Goal: Task Accomplishment & Management: Complete application form

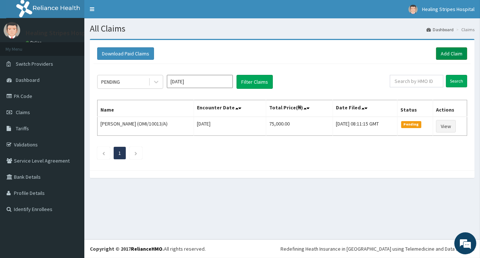
click at [451, 50] on link "Add Claim" at bounding box center [451, 53] width 31 height 12
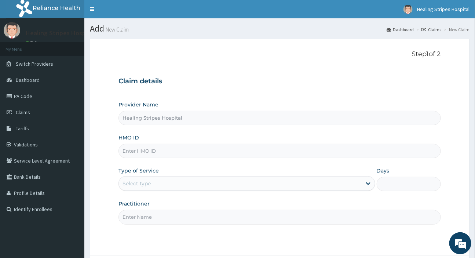
click at [165, 151] on input "HMO ID" at bounding box center [279, 151] width 322 height 14
paste input "MEU/10009/A"
type input "MEU/10009/A"
click at [164, 185] on div "Select type" at bounding box center [240, 183] width 242 height 12
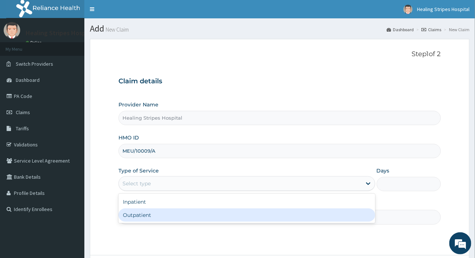
click at [165, 214] on div "Outpatient" at bounding box center [246, 214] width 256 height 13
type input "1"
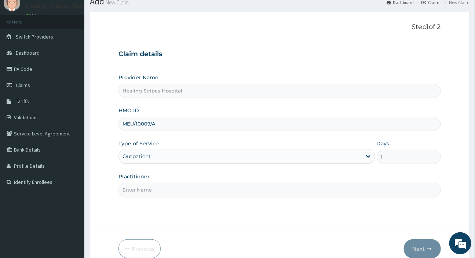
scroll to position [63, 0]
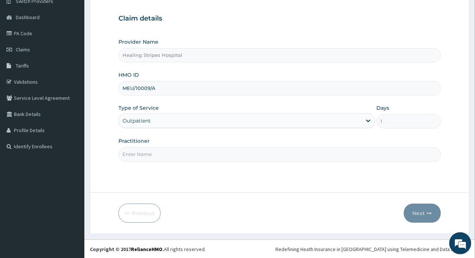
click at [174, 153] on input "Practitioner" at bounding box center [279, 154] width 322 height 14
type input "d"
type input "DR EMMA"
click at [425, 220] on button "Next" at bounding box center [422, 213] width 37 height 19
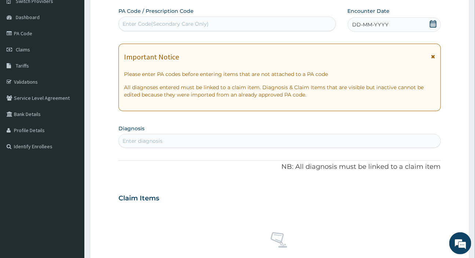
click at [413, 26] on div "DD-MM-YYYY" at bounding box center [394, 24] width 93 height 15
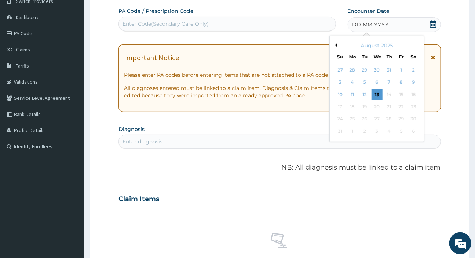
click at [336, 45] on button "Previous Month" at bounding box center [335, 45] width 4 height 4
click at [380, 92] on div "16" at bounding box center [376, 94] width 11 height 11
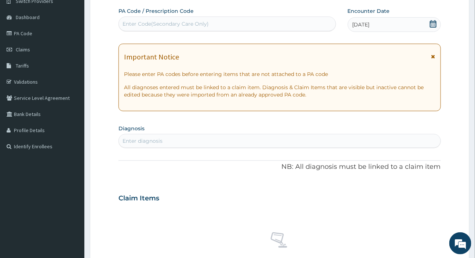
click at [149, 139] on div "Enter diagnosis" at bounding box center [142, 140] width 40 height 7
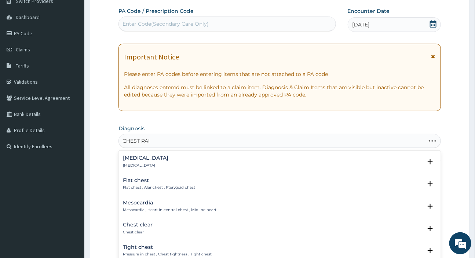
type input "CHEST PAIN"
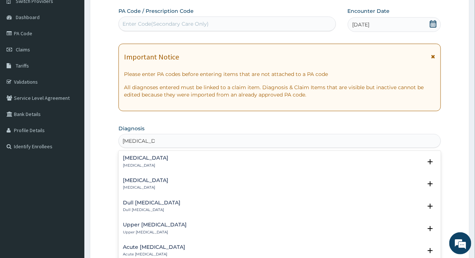
click at [148, 158] on h4 "Chest pain" at bounding box center [145, 158] width 45 height 6
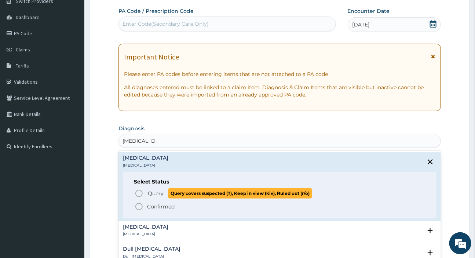
click at [147, 195] on span "Query Query covers suspected (?), Keep in view (kiv), Ruled out (r/o)" at bounding box center [280, 193] width 290 height 10
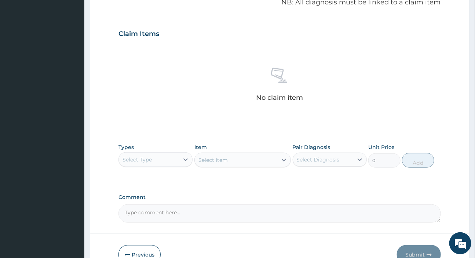
scroll to position [271, 0]
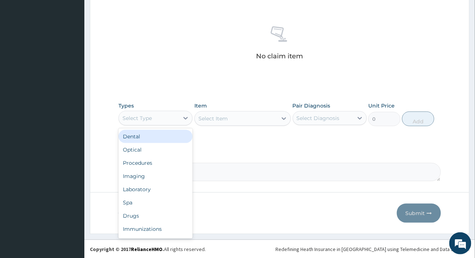
click at [151, 118] on div "Select Type" at bounding box center [136, 117] width 29 height 7
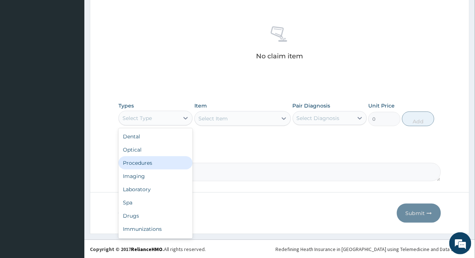
click at [153, 164] on div "Procedures" at bounding box center [155, 162] width 74 height 13
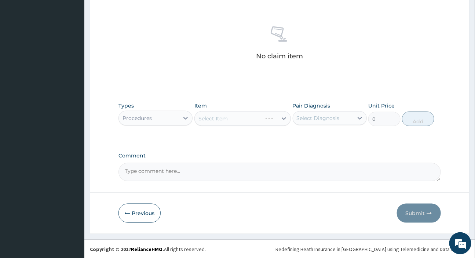
click at [314, 118] on div "Select Diagnosis" at bounding box center [318, 117] width 43 height 7
click at [314, 133] on label "Chest pain" at bounding box center [327, 135] width 45 height 7
checkbox input "true"
click at [223, 113] on div "Select Item" at bounding box center [242, 118] width 96 height 15
click at [224, 116] on div "Select Item" at bounding box center [212, 118] width 29 height 7
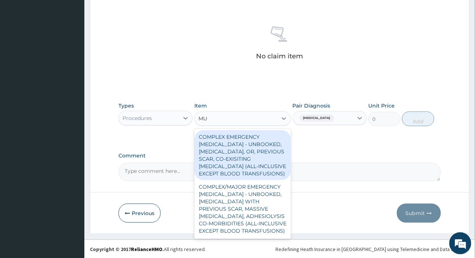
type input "M"
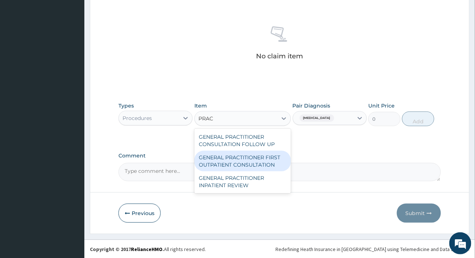
type input "PRAC"
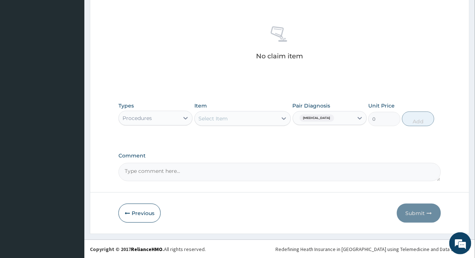
drag, startPoint x: 220, startPoint y: 156, endPoint x: 200, endPoint y: 118, distance: 42.8
click at [200, 118] on div "Select Item" at bounding box center [212, 118] width 29 height 7
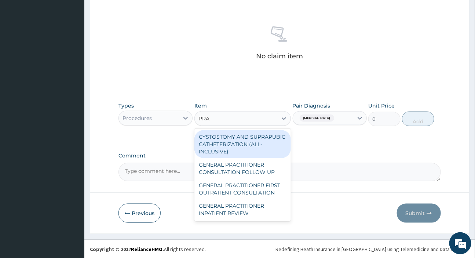
type input "PRAC"
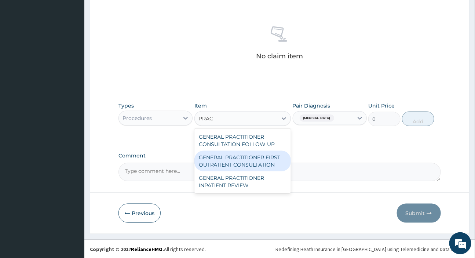
click at [223, 160] on div "GENERAL PRACTITIONER FIRST OUTPATIENT CONSULTATION" at bounding box center [242, 161] width 96 height 21
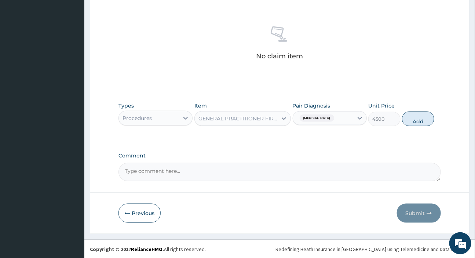
click at [409, 120] on button "Add" at bounding box center [418, 118] width 32 height 15
type input "0"
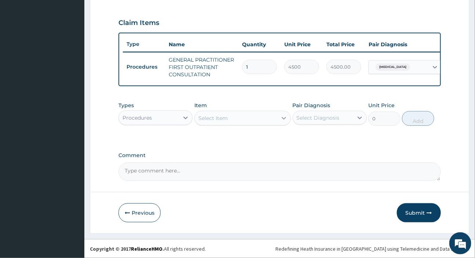
scroll to position [245, 0]
click at [172, 116] on div "Procedures" at bounding box center [149, 118] width 60 height 12
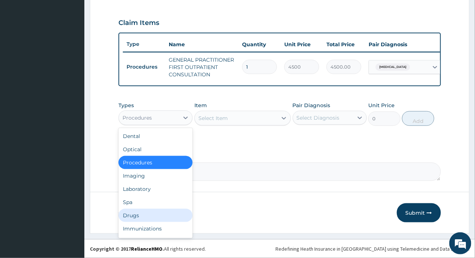
click at [147, 216] on div "Drugs" at bounding box center [155, 215] width 74 height 13
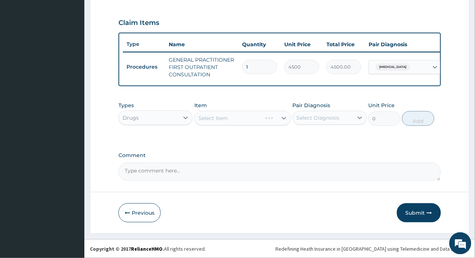
click at [330, 115] on div "Select Diagnosis" at bounding box center [318, 117] width 43 height 7
click at [328, 139] on label "Chest pain" at bounding box center [327, 135] width 45 height 7
checkbox input "true"
click at [252, 117] on div "Select Item" at bounding box center [242, 118] width 96 height 15
click at [252, 116] on div "Select Item" at bounding box center [242, 118] width 96 height 15
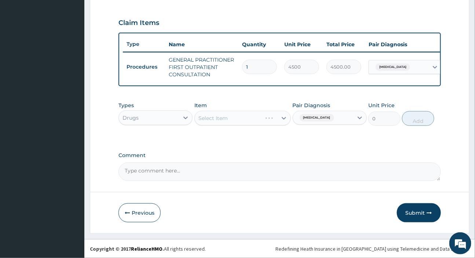
click at [251, 117] on div "Select Item" at bounding box center [242, 118] width 96 height 15
click at [251, 117] on div "Select Item" at bounding box center [236, 118] width 83 height 12
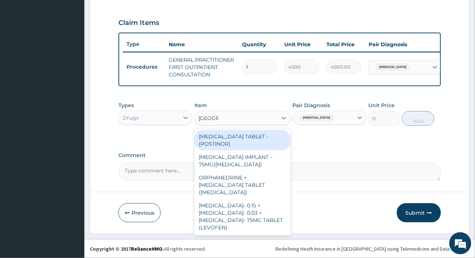
type input "NORGES"
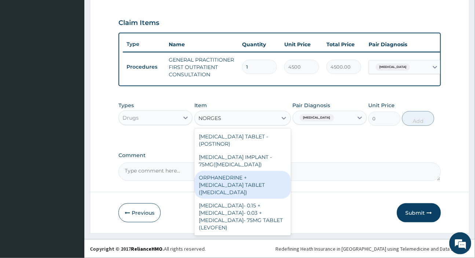
click at [251, 183] on div "ORPHANEDRINE + PARACETAMOL TABLET (NORGESIC)" at bounding box center [242, 185] width 96 height 28
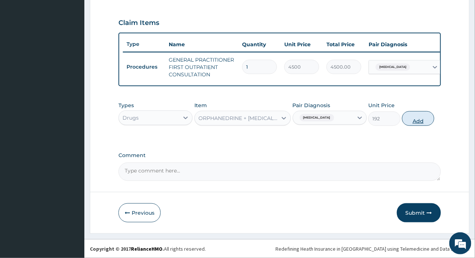
click at [418, 118] on button "Add" at bounding box center [418, 118] width 32 height 15
type input "0"
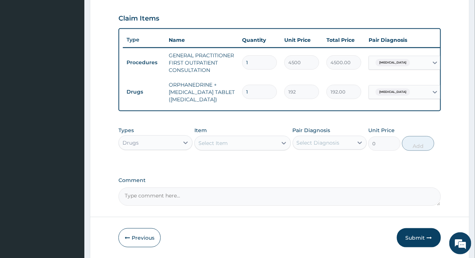
drag, startPoint x: 257, startPoint y: 90, endPoint x: 209, endPoint y: 81, distance: 48.4
click at [209, 81] on tr "Drugs ORPHANEDRINE + PARACETAMOL TABLET (NORGESIC) 1 192 192.00 Chest pain Dele…" at bounding box center [302, 91] width 359 height 29
type input "2"
type input "384.00"
type input "20"
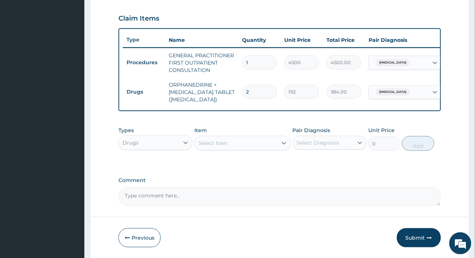
type input "3840.00"
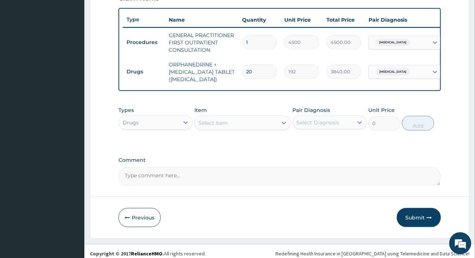
scroll to position [274, 0]
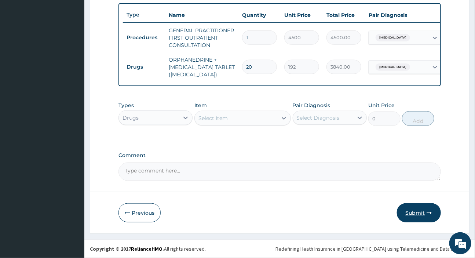
type input "20"
click at [435, 216] on button "Submit" at bounding box center [419, 212] width 44 height 19
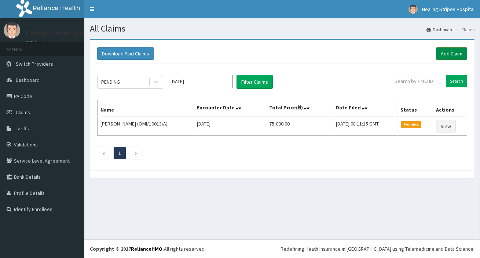
click at [442, 51] on link "Add Claim" at bounding box center [451, 53] width 31 height 12
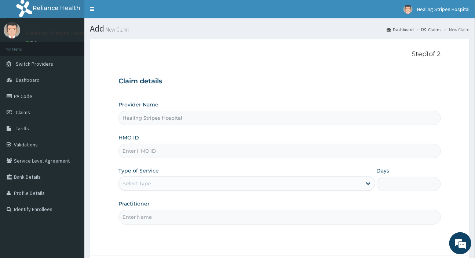
click at [166, 150] on input "HMO ID" at bounding box center [279, 151] width 322 height 14
paste input "MEU/10009/A"
type input "MEU/10009/A"
click at [173, 183] on div "Select type" at bounding box center [240, 183] width 242 height 12
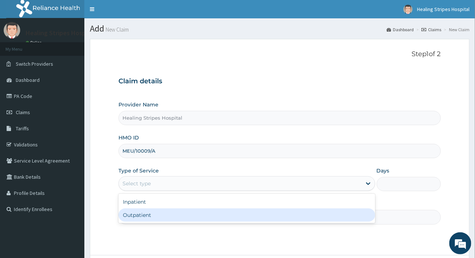
click at [175, 212] on div "Outpatient" at bounding box center [246, 214] width 256 height 13
type input "1"
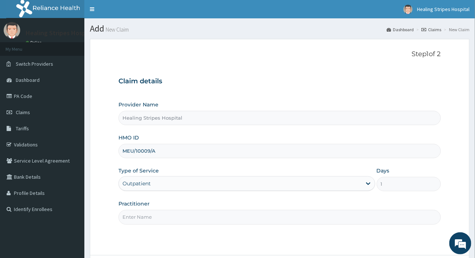
click at [176, 209] on div "Practitioner" at bounding box center [279, 212] width 322 height 24
click at [177, 218] on input "Practitioner" at bounding box center [279, 217] width 322 height 14
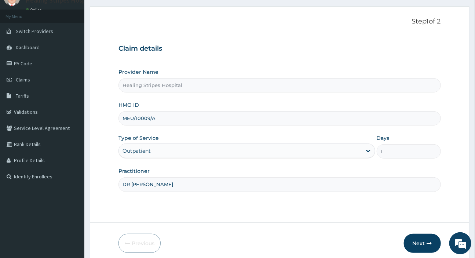
scroll to position [63, 0]
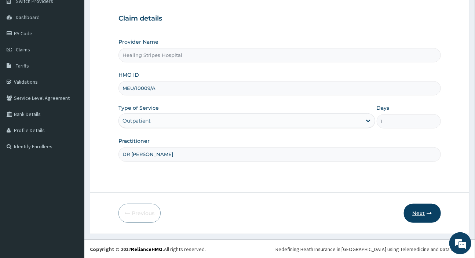
type input "DR EMMA"
click at [432, 212] on button "Next" at bounding box center [422, 213] width 37 height 19
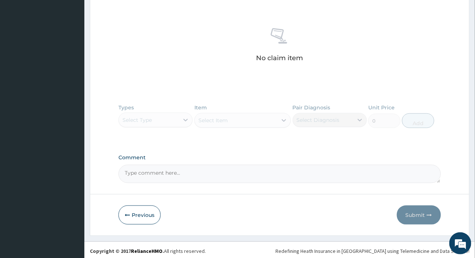
scroll to position [268, 0]
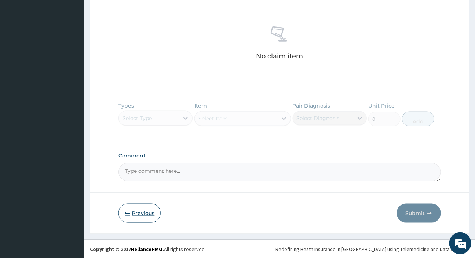
click at [139, 220] on button "Previous" at bounding box center [139, 213] width 42 height 19
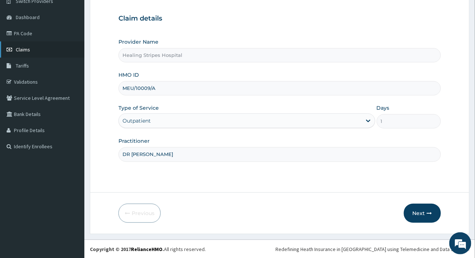
click at [26, 47] on span "Claims" at bounding box center [23, 49] width 14 height 7
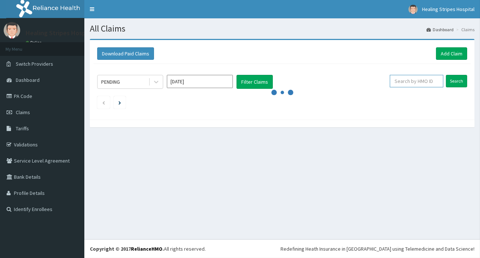
click at [418, 79] on input "text" at bounding box center [417, 81] width 54 height 12
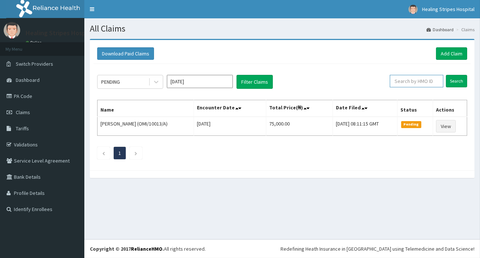
paste input "OMI/10013/A"
type input "OMI/10013/A"
click at [450, 77] on input "Search" at bounding box center [456, 81] width 21 height 12
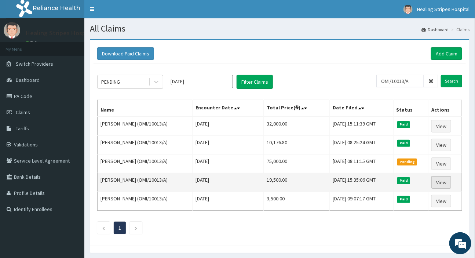
click at [443, 183] on link "View" at bounding box center [441, 182] width 20 height 12
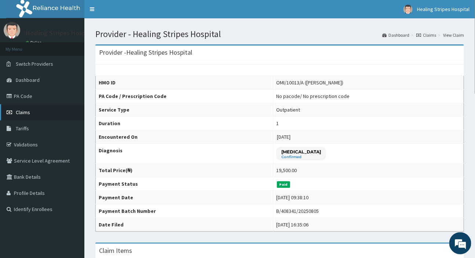
click at [30, 112] on link "Claims" at bounding box center [42, 112] width 84 height 16
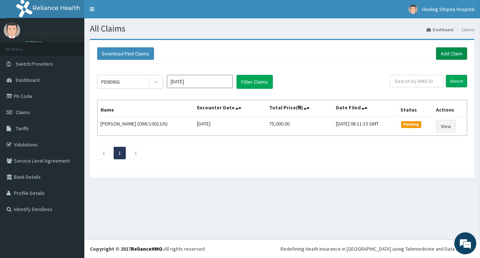
click at [444, 52] on link "Add Claim" at bounding box center [451, 53] width 31 height 12
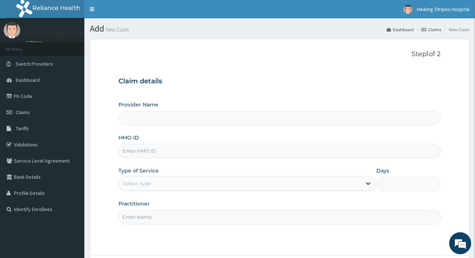
type input "Healing Stripes Hospital"
click at [131, 153] on input "HMO ID" at bounding box center [279, 151] width 322 height 14
paste input "OMI/10013/A"
type input "OMI/10013/A"
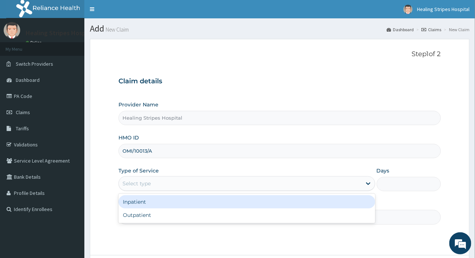
click at [161, 182] on div "Select type" at bounding box center [240, 183] width 242 height 12
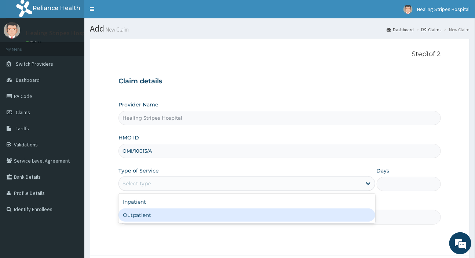
click at [149, 220] on div "Outpatient" at bounding box center [246, 214] width 256 height 13
type input "1"
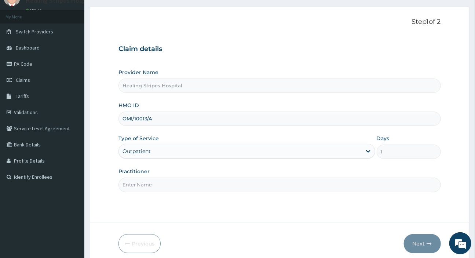
scroll to position [63, 0]
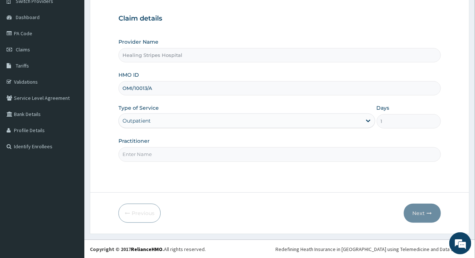
click at [194, 156] on input "Practitioner" at bounding box center [279, 154] width 322 height 14
type input "DR [PERSON_NAME]"
click at [425, 214] on button "Next" at bounding box center [422, 213] width 37 height 19
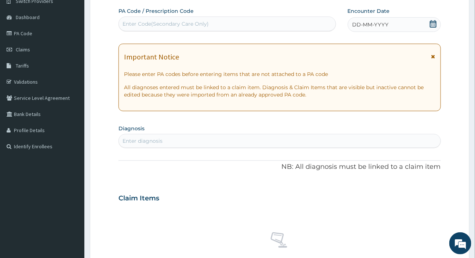
click at [368, 28] on div "DD-MM-YYYY" at bounding box center [394, 24] width 93 height 15
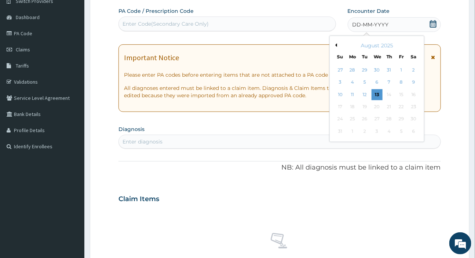
click at [336, 44] on button "Previous Month" at bounding box center [335, 45] width 4 height 4
click at [411, 93] on div "19" at bounding box center [413, 94] width 11 height 11
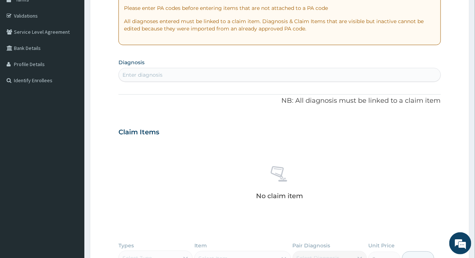
scroll to position [129, 0]
click at [208, 73] on div "Enter diagnosis" at bounding box center [279, 74] width 321 height 12
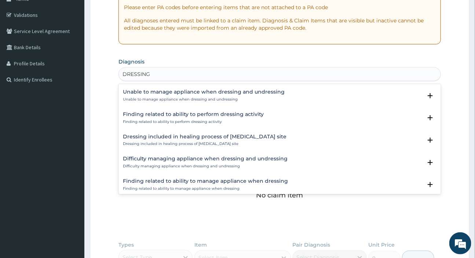
scroll to position [627, 0]
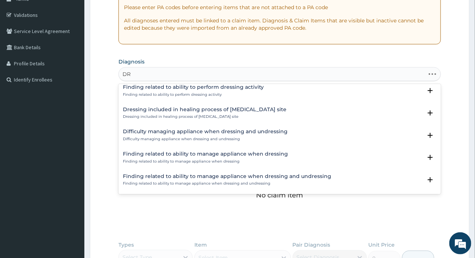
type input "D"
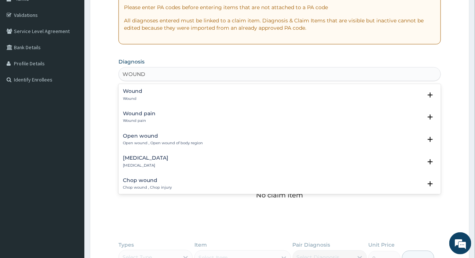
click at [137, 89] on h4 "Wound" at bounding box center [132, 91] width 19 height 6
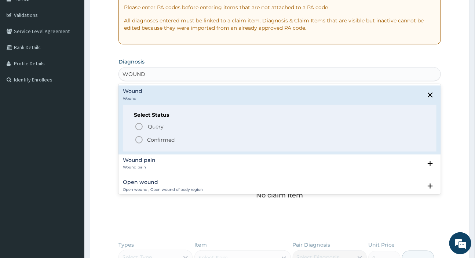
type input "WOUND"
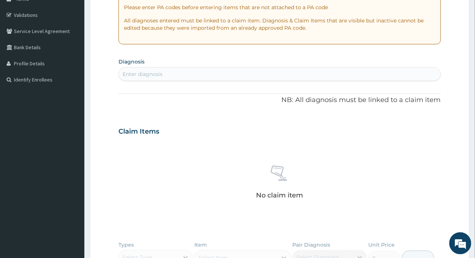
drag, startPoint x: 150, startPoint y: 137, endPoint x: 139, endPoint y: 76, distance: 61.8
click at [139, 76] on div "Enter diagnosis" at bounding box center [142, 73] width 40 height 7
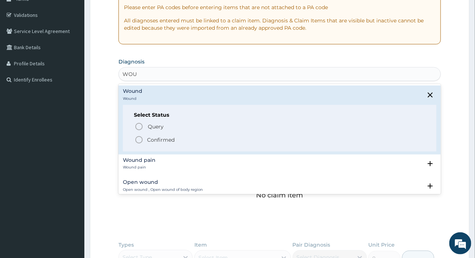
type input "WOUND"
click at [139, 140] on icon "status option filled" at bounding box center [139, 139] width 9 height 9
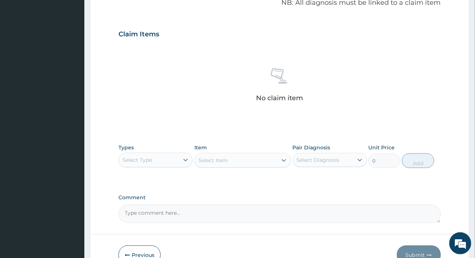
scroll to position [271, 0]
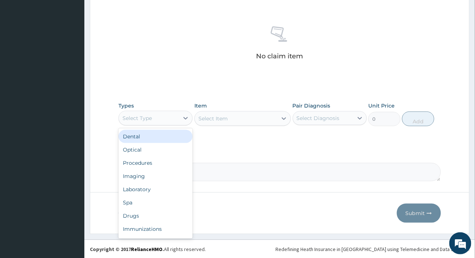
click at [143, 112] on div "Select Type" at bounding box center [149, 118] width 60 height 12
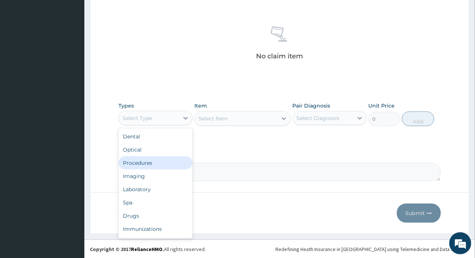
click at [140, 160] on div "Procedures" at bounding box center [155, 162] width 74 height 13
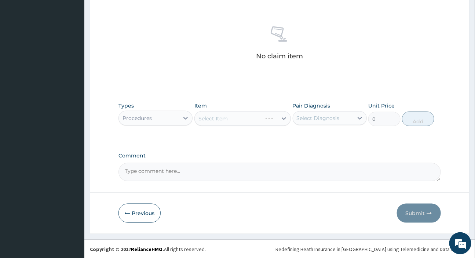
click at [223, 116] on div "Select Item" at bounding box center [242, 118] width 96 height 15
click at [300, 114] on div "Select Diagnosis" at bounding box center [318, 117] width 43 height 7
click at [317, 133] on label "Wound" at bounding box center [314, 135] width 19 height 7
checkbox input "true"
click at [241, 116] on div "Select Item" at bounding box center [242, 118] width 96 height 15
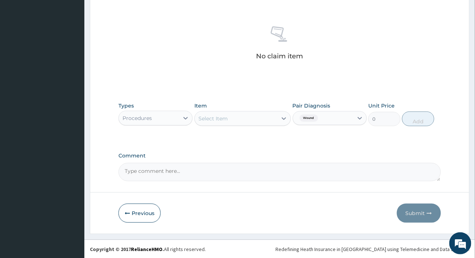
click at [235, 117] on div "Select Item" at bounding box center [236, 119] width 83 height 12
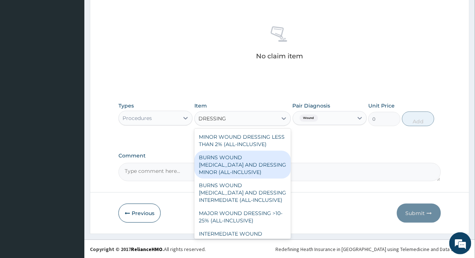
type input "DRESSING"
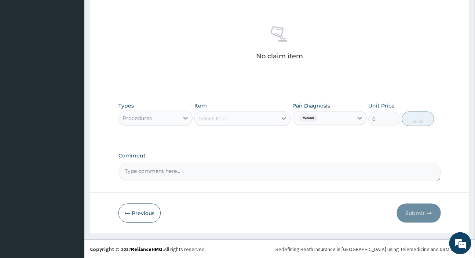
click at [237, 115] on div "Select Item" at bounding box center [236, 119] width 83 height 12
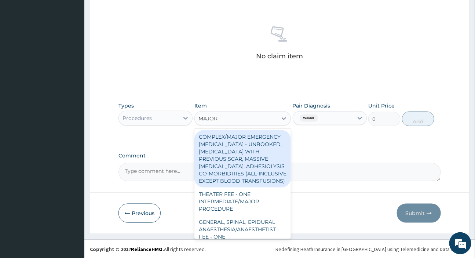
type input "MAJOR W"
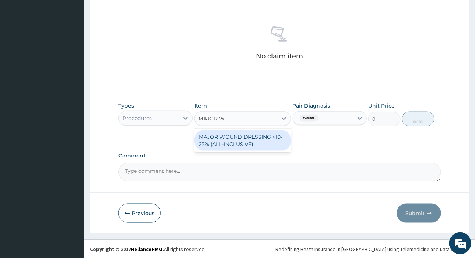
click at [253, 139] on div "MAJOR WOUND DRESSING >10-25% (ALL-INCLUSIVE)" at bounding box center [242, 140] width 96 height 21
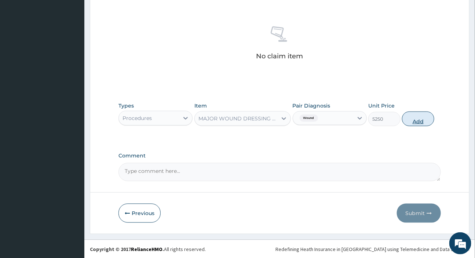
click at [414, 121] on button "Add" at bounding box center [418, 118] width 32 height 15
type input "0"
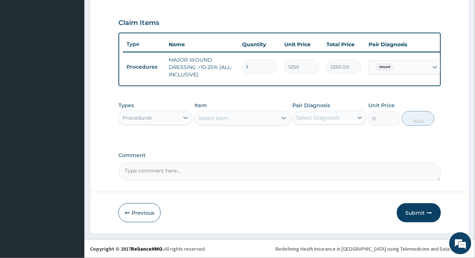
scroll to position [245, 0]
type input "0"
type input "0.00"
type input "0"
click at [321, 118] on div "Select Diagnosis" at bounding box center [318, 117] width 43 height 7
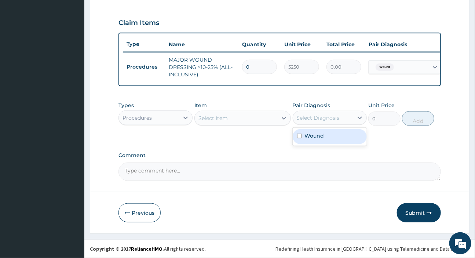
click at [324, 138] on div "Wound" at bounding box center [330, 136] width 74 height 15
checkbox input "true"
click at [256, 122] on div "Select Item" at bounding box center [236, 118] width 83 height 12
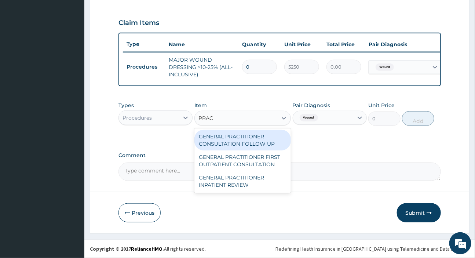
type input "PRACT"
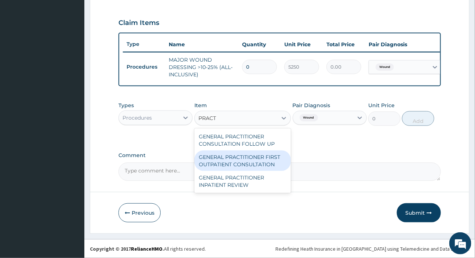
click at [268, 163] on div "GENERAL PRACTITIONER FIRST OUTPATIENT CONSULTATION" at bounding box center [242, 160] width 96 height 21
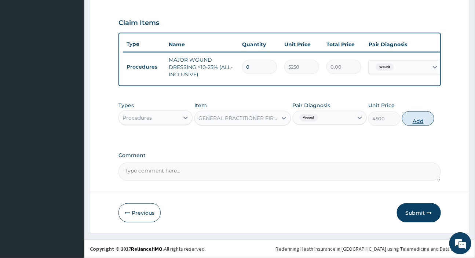
click at [419, 117] on button "Add" at bounding box center [418, 118] width 32 height 15
type input "0"
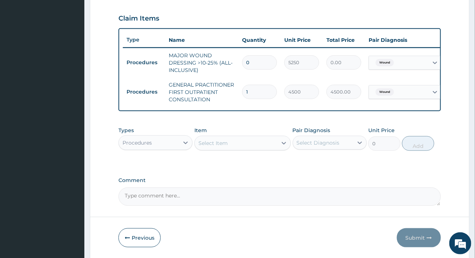
click at [170, 147] on div "Procedures" at bounding box center [149, 143] width 60 height 12
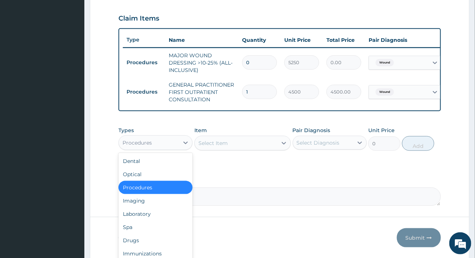
click at [217, 146] on div "Select Item" at bounding box center [212, 142] width 29 height 7
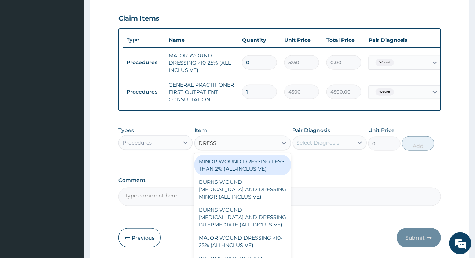
type input "DRESSI"
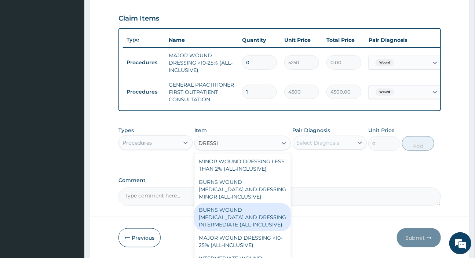
scroll to position [33, 0]
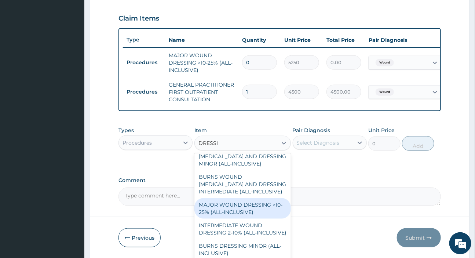
click at [237, 219] on div "MAJOR WOUND DRESSING >10-25% (ALL-INCLUSIVE)" at bounding box center [242, 208] width 96 height 21
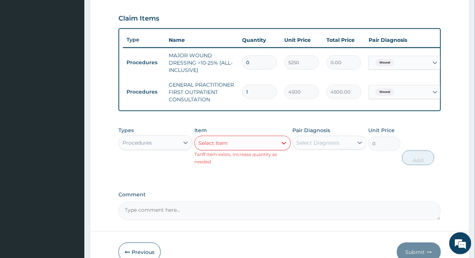
click at [239, 147] on div "Select Item" at bounding box center [236, 143] width 83 height 12
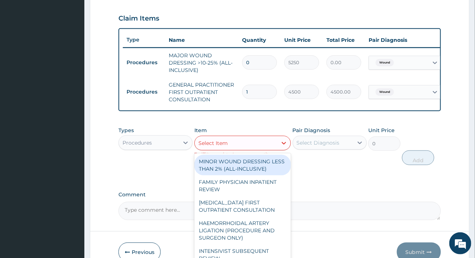
scroll to position [0, 46]
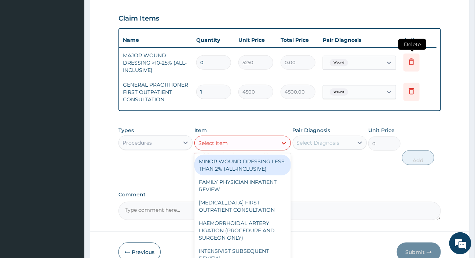
click at [411, 68] on icon at bounding box center [411, 63] width 16 height 18
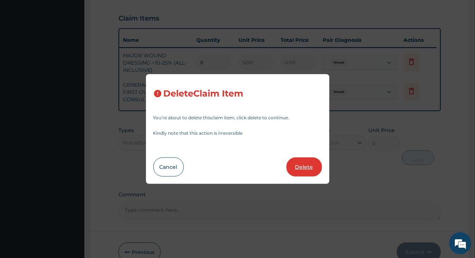
click at [292, 162] on button "Delete" at bounding box center [304, 166] width 36 height 19
type input "1"
type input "4500"
type input "4500.00"
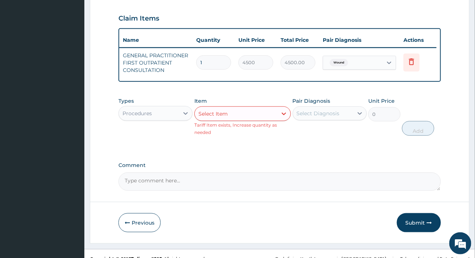
scroll to position [0, 0]
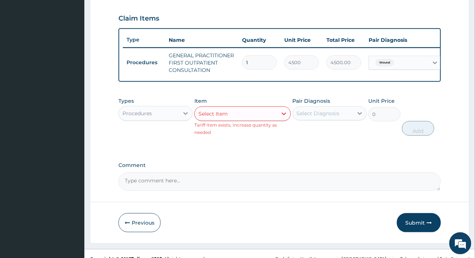
click at [248, 120] on div "Select Item" at bounding box center [236, 114] width 83 height 12
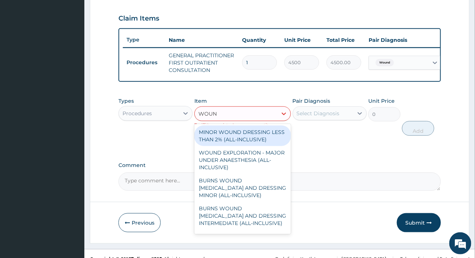
type input "WOUND"
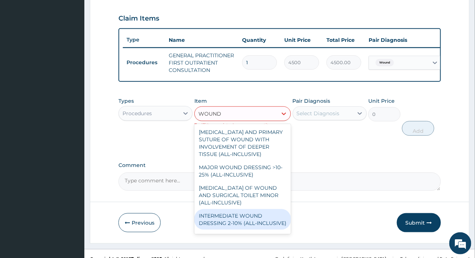
scroll to position [150, 0]
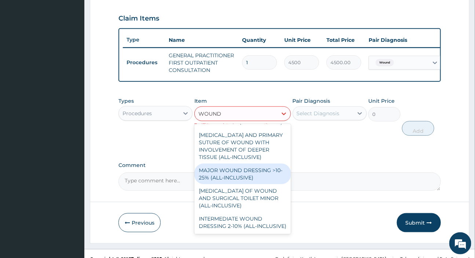
click at [217, 184] on div "MAJOR WOUND DRESSING >10-25% (ALL-INCLUSIVE)" at bounding box center [242, 174] width 96 height 21
type input "5250"
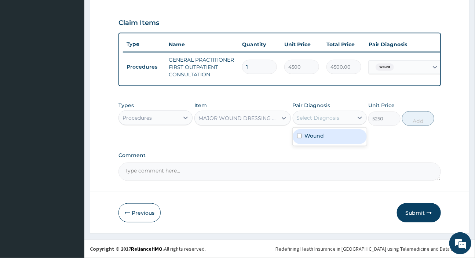
click at [304, 117] on div "Select Diagnosis" at bounding box center [318, 117] width 43 height 7
click at [307, 139] on div "Wound" at bounding box center [330, 136] width 74 height 15
checkbox input "true"
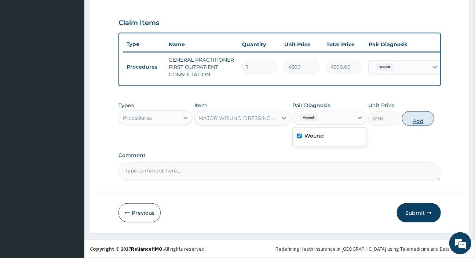
click at [424, 121] on button "Add" at bounding box center [418, 118] width 32 height 15
type input "0"
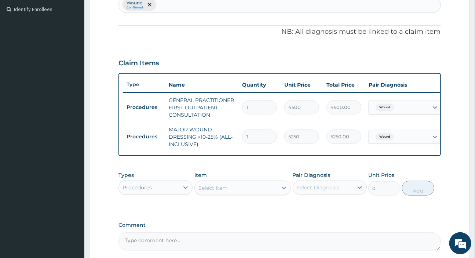
scroll to position [274, 0]
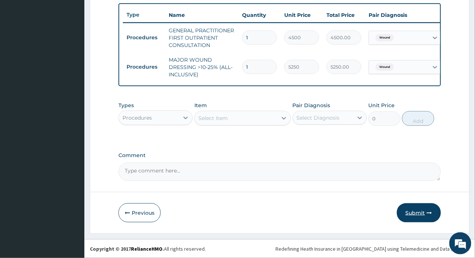
click at [421, 212] on button "Submit" at bounding box center [419, 212] width 44 height 19
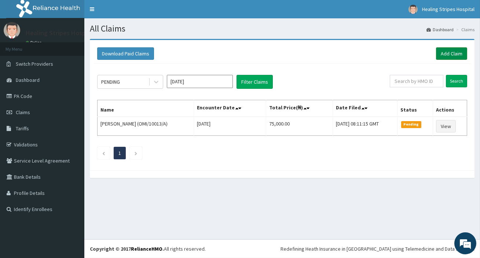
click at [455, 57] on link "Add Claim" at bounding box center [451, 53] width 31 height 12
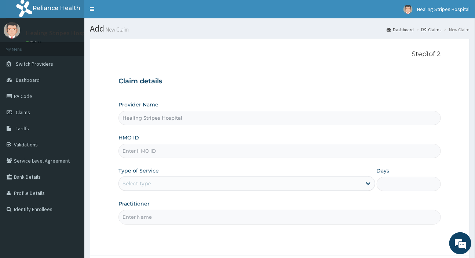
click at [151, 150] on input "HMO ID" at bounding box center [279, 151] width 322 height 14
paste input "OMI/10013/A"
type input "OMI/10013/A"
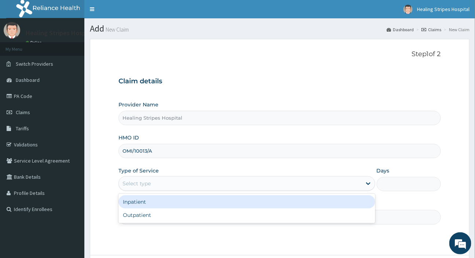
click at [176, 186] on div "Select type" at bounding box center [240, 183] width 242 height 12
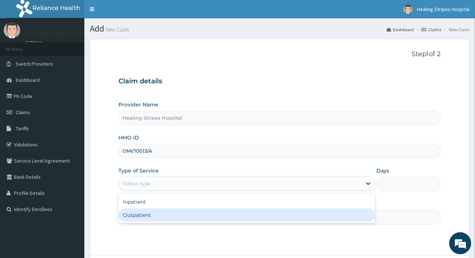
click at [162, 216] on div "Outpatient" at bounding box center [246, 214] width 256 height 13
click at [162, 216] on input "Practitioner" at bounding box center [279, 217] width 322 height 14
type input "1"
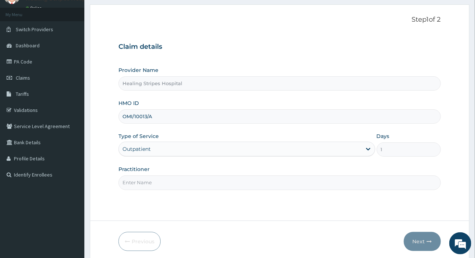
scroll to position [63, 0]
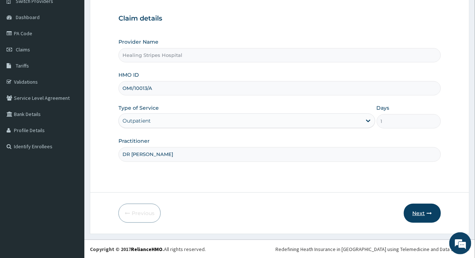
type input "DR EMMA"
click at [426, 208] on button "Next" at bounding box center [422, 213] width 37 height 19
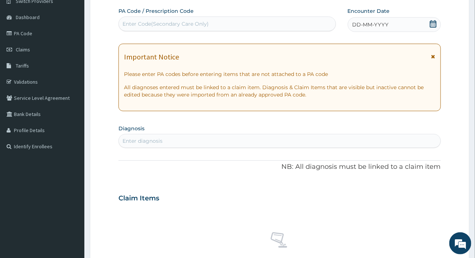
click at [376, 22] on span "DD-MM-YYYY" at bounding box center [370, 24] width 36 height 7
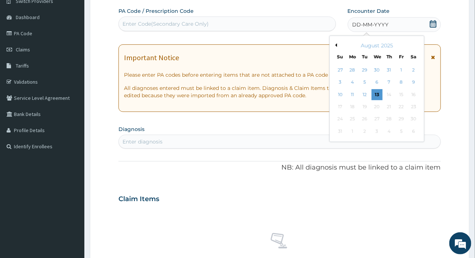
click at [336, 45] on button "Previous Month" at bounding box center [335, 45] width 4 height 4
click at [417, 43] on button "Next Month" at bounding box center [419, 45] width 4 height 4
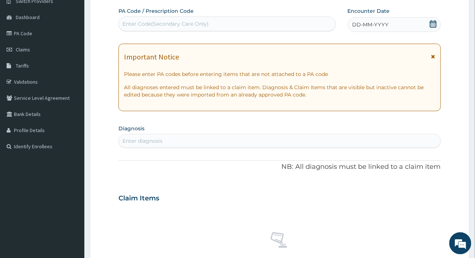
click at [281, 127] on section "Diagnosis Enter diagnosis" at bounding box center [279, 135] width 322 height 25
click at [384, 26] on span "DD-MM-YYYY" at bounding box center [370, 24] width 36 height 7
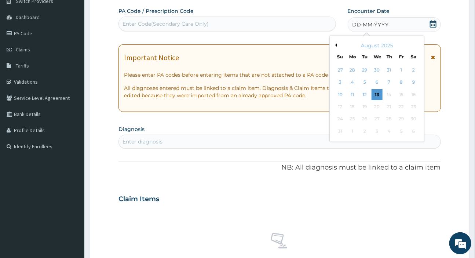
click at [334, 44] on button "Previous Month" at bounding box center [335, 45] width 4 height 4
click at [414, 96] on div "19" at bounding box center [413, 94] width 11 height 11
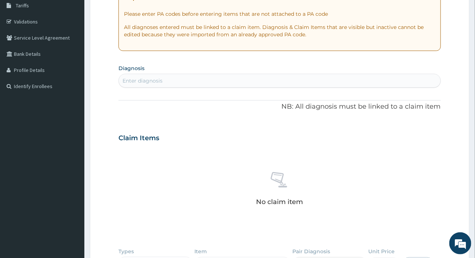
scroll to position [129, 0]
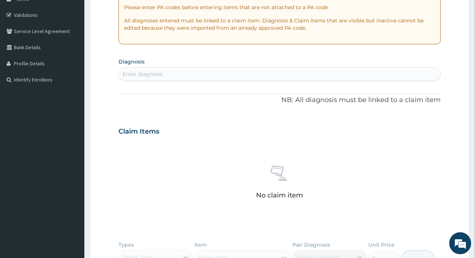
click at [142, 72] on div "Enter diagnosis" at bounding box center [142, 73] width 40 height 7
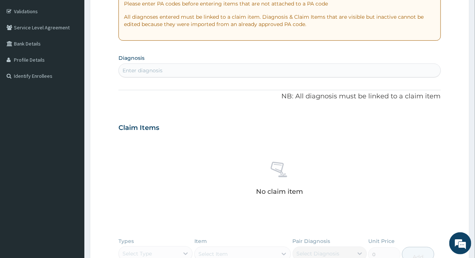
scroll to position [268, 0]
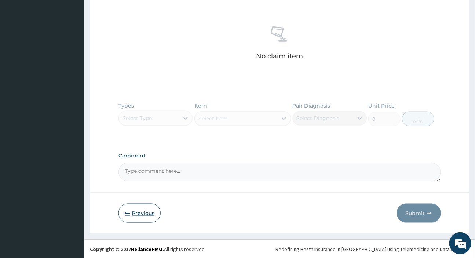
click at [145, 209] on button "Previous" at bounding box center [139, 213] width 42 height 19
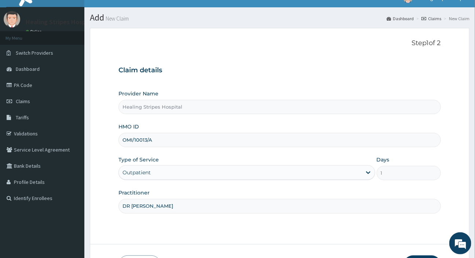
scroll to position [0, 0]
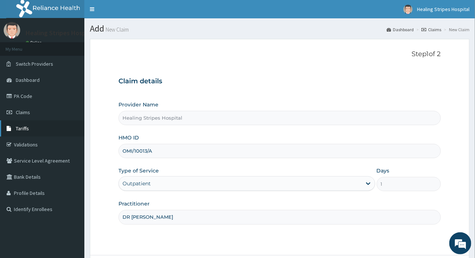
drag, startPoint x: 201, startPoint y: 150, endPoint x: 61, endPoint y: 128, distance: 142.1
click at [63, 129] on div "R EL Toggle navigation Healing Stripes Hospital Healing Stripes Hospital - bill…" at bounding box center [237, 160] width 475 height 321
paste input "MPP/10452/A"
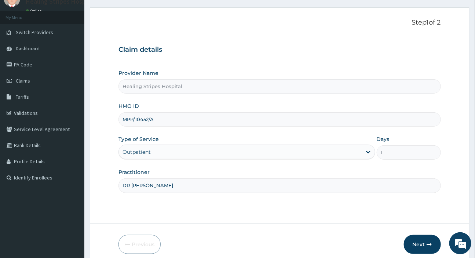
scroll to position [63, 0]
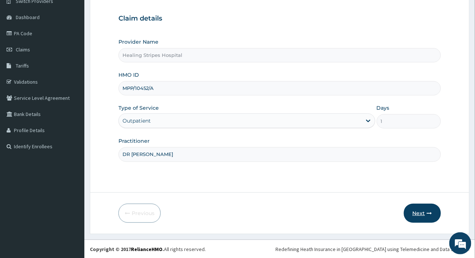
type input "MPP/10452/A"
click at [422, 214] on button "Next" at bounding box center [422, 213] width 37 height 19
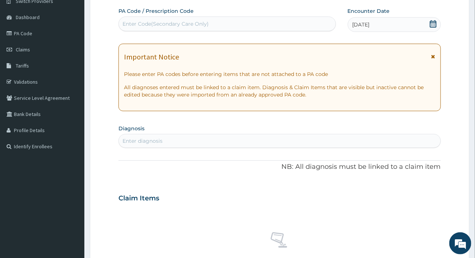
click at [173, 141] on div "Enter diagnosis" at bounding box center [279, 141] width 321 height 12
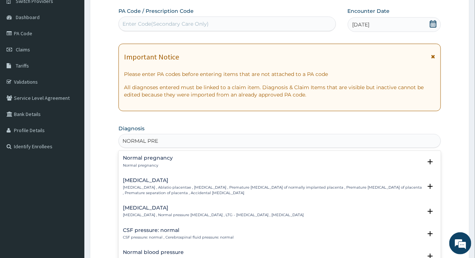
type input "NORMAL PREG"
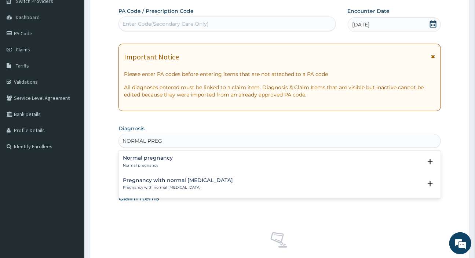
click at [154, 163] on p "Normal pregnancy" at bounding box center [148, 165] width 50 height 5
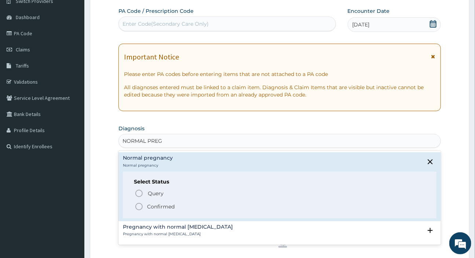
click at [140, 203] on circle "status option filled" at bounding box center [139, 206] width 7 height 7
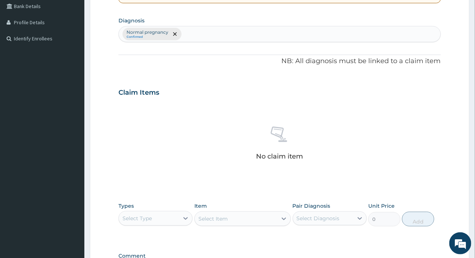
scroll to position [271, 0]
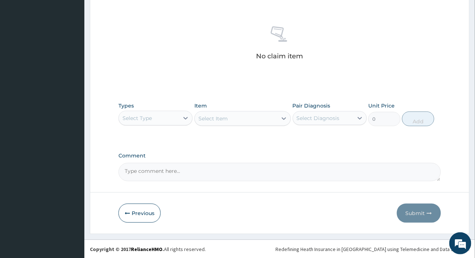
click at [138, 114] on div "Select Type" at bounding box center [136, 117] width 29 height 7
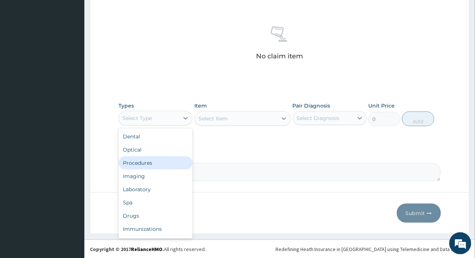
click at [143, 157] on div "Procedures" at bounding box center [155, 162] width 74 height 13
click at [143, 157] on label "Comment" at bounding box center [279, 156] width 322 height 6
click at [143, 163] on textarea "Comment" at bounding box center [279, 172] width 322 height 18
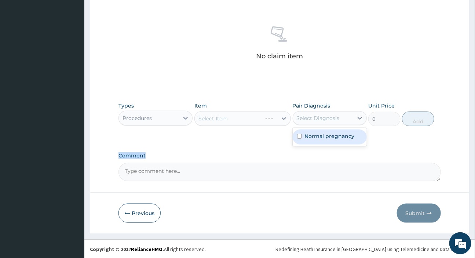
click at [315, 117] on div "Select Diagnosis" at bounding box center [318, 117] width 43 height 7
click at [318, 134] on label "Normal pregnancy" at bounding box center [330, 135] width 50 height 7
checkbox input "true"
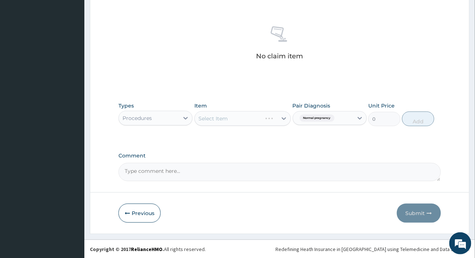
click at [244, 116] on div "Select Item" at bounding box center [242, 118] width 96 height 15
click at [244, 116] on div "Select Item" at bounding box center [236, 119] width 83 height 12
type input "GYN"
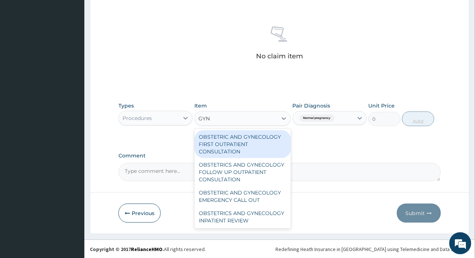
click at [252, 149] on div "OBSTETRIC AND GYNECOLOGY FIRST OUTPATIENT CONSULTATION" at bounding box center [242, 144] width 96 height 28
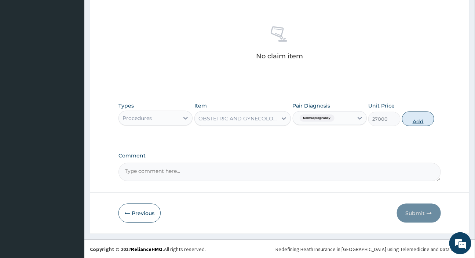
click at [406, 118] on button "Add" at bounding box center [418, 118] width 32 height 15
type input "0"
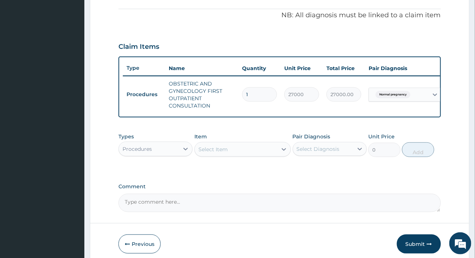
scroll to position [252, 0]
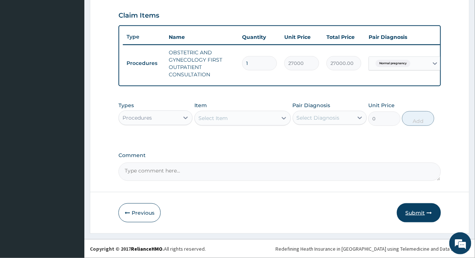
click at [421, 213] on button "Submit" at bounding box center [419, 212] width 44 height 19
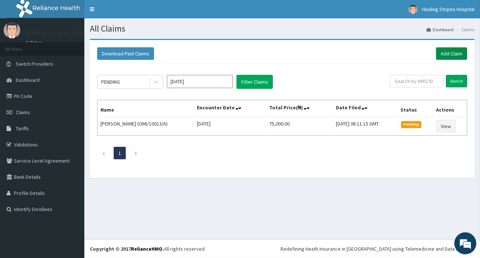
click at [448, 56] on link "Add Claim" at bounding box center [451, 53] width 31 height 12
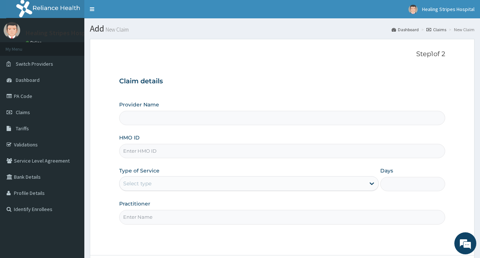
type input "Healing Stripes Hospital"
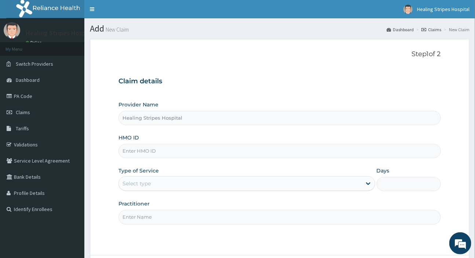
click at [188, 149] on input "HMO ID" at bounding box center [279, 151] width 322 height 14
type input "AFO/10089/A"
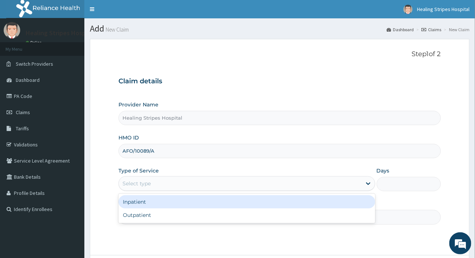
click at [176, 182] on div "Select type" at bounding box center [240, 183] width 242 height 12
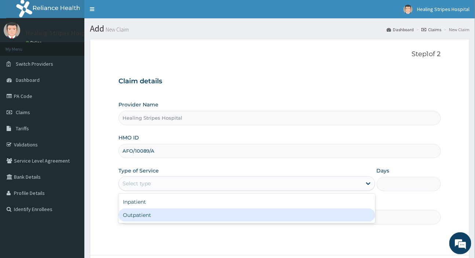
click at [166, 213] on div "Outpatient" at bounding box center [246, 214] width 256 height 13
type input "1"
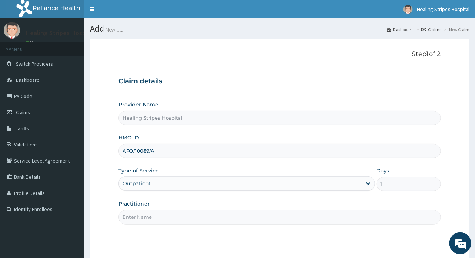
scroll to position [63, 0]
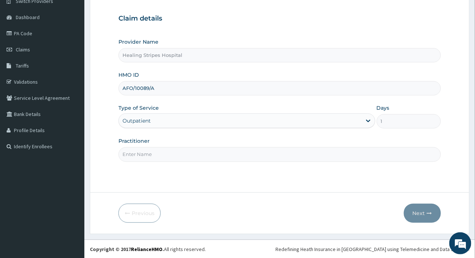
click at [149, 154] on input "Practitioner" at bounding box center [279, 154] width 322 height 14
type input "DR EMMA"
click at [409, 210] on button "Next" at bounding box center [422, 213] width 37 height 19
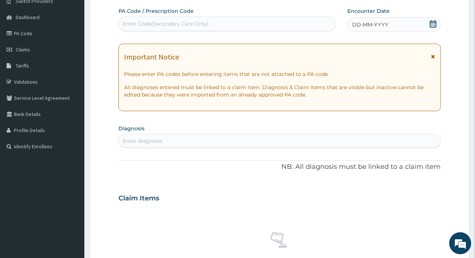
click at [363, 24] on span "DD-MM-YYYY" at bounding box center [370, 24] width 36 height 7
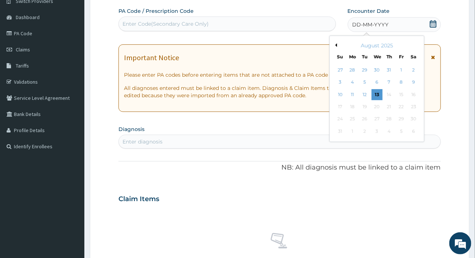
click at [335, 44] on button "Previous Month" at bounding box center [335, 45] width 4 height 4
click at [413, 92] on div "19" at bounding box center [413, 94] width 11 height 11
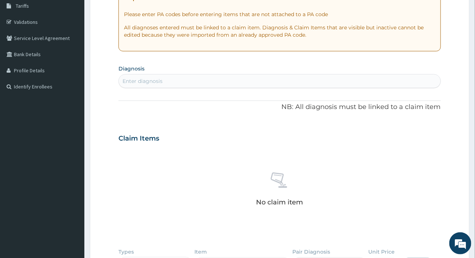
scroll to position [129, 0]
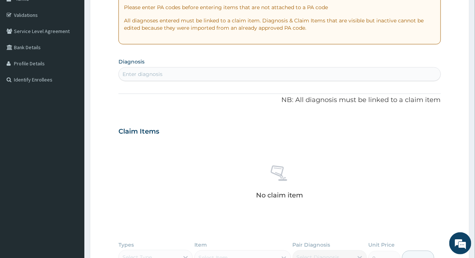
click at [212, 76] on div "Enter diagnosis" at bounding box center [279, 74] width 321 height 12
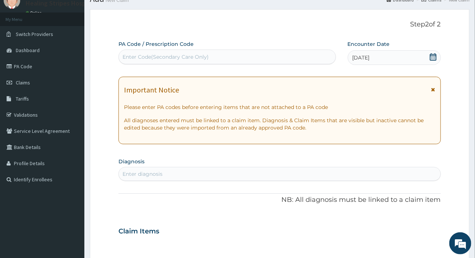
scroll to position [29, 0]
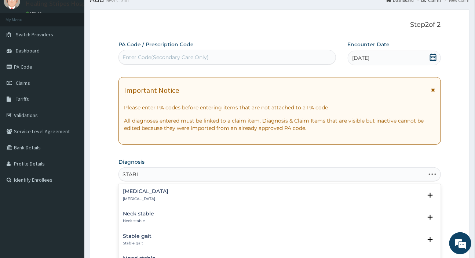
type input "STABLE"
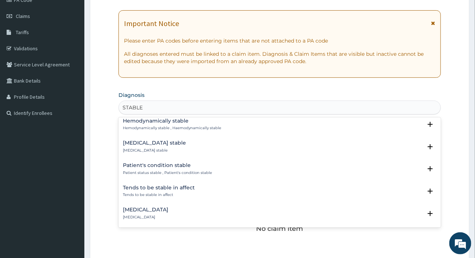
scroll to position [744, 0]
click at [173, 170] on p "Patient status stable , Patient's condition stable" at bounding box center [167, 172] width 89 height 5
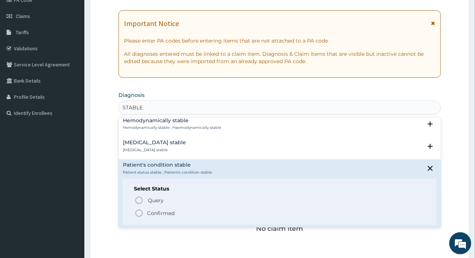
click at [138, 211] on icon "status option filled" at bounding box center [139, 213] width 9 height 9
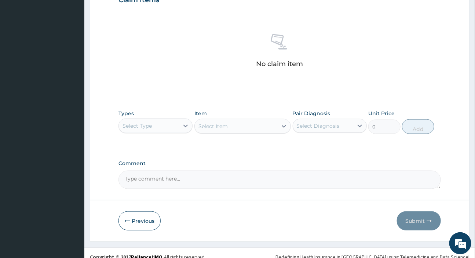
scroll to position [271, 0]
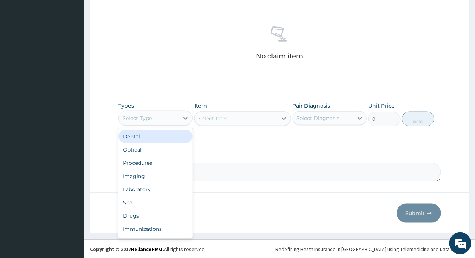
click at [152, 118] on div "Select Type" at bounding box center [149, 118] width 60 height 12
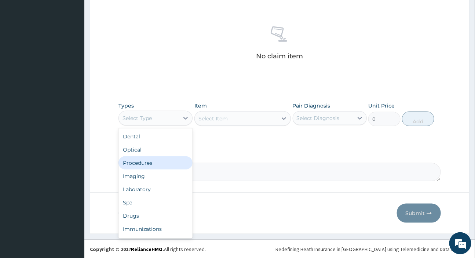
click at [144, 160] on div "Procedures" at bounding box center [155, 162] width 74 height 13
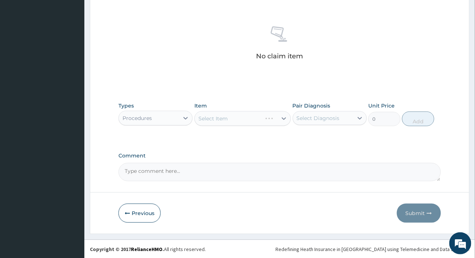
click at [209, 118] on div "Select Item" at bounding box center [242, 118] width 96 height 15
click at [319, 117] on div "Select Diagnosis" at bounding box center [318, 117] width 43 height 7
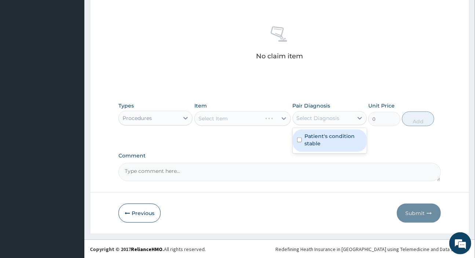
click at [319, 140] on label "Patient's condition stable" at bounding box center [334, 139] width 58 height 15
checkbox input "true"
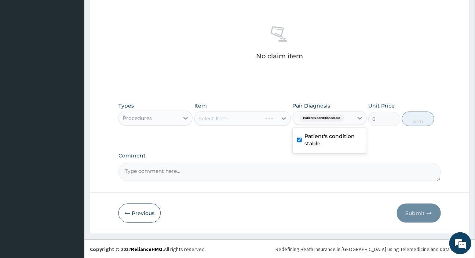
click at [242, 116] on div "Select Item" at bounding box center [242, 118] width 96 height 15
click at [235, 121] on div "Select Item" at bounding box center [242, 118] width 96 height 15
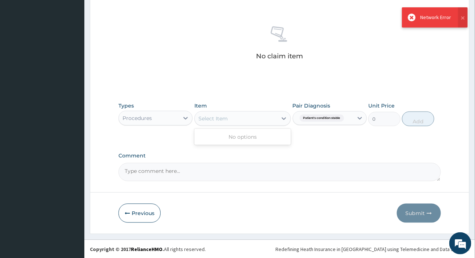
click at [236, 118] on div "Select Item" at bounding box center [236, 119] width 83 height 12
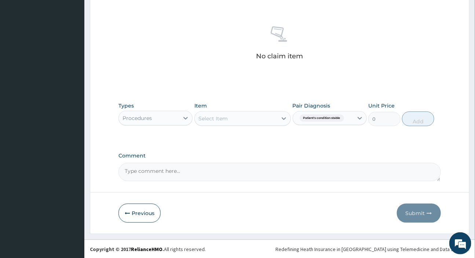
click at [250, 118] on div "Select Item" at bounding box center [236, 119] width 83 height 12
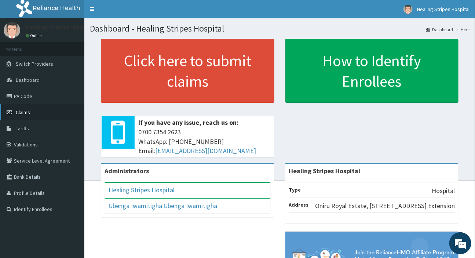
click at [24, 110] on span "Claims" at bounding box center [23, 112] width 14 height 7
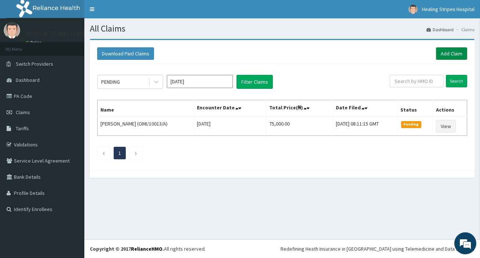
click at [436, 49] on link "Add Claim" at bounding box center [451, 53] width 31 height 12
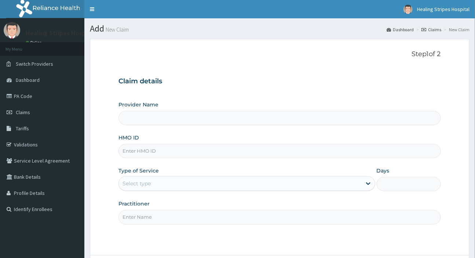
type input "AFO/10089/A"
type input "Healing Stripes Hospital"
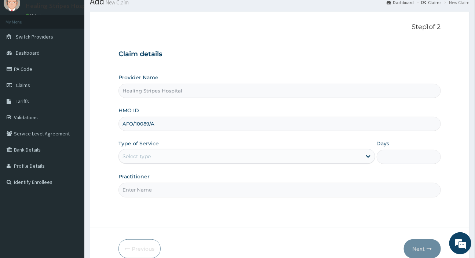
scroll to position [63, 0]
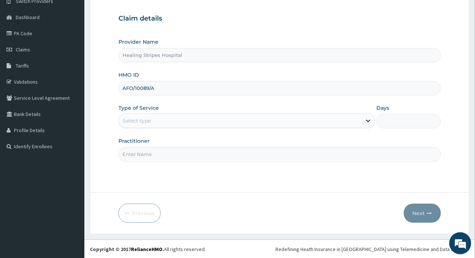
type input "AFO/10089/A"
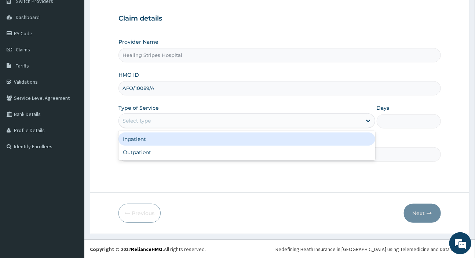
click at [144, 123] on div "Select type" at bounding box center [136, 120] width 28 height 7
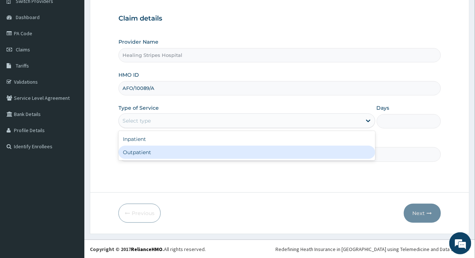
click at [149, 150] on div "Outpatient" at bounding box center [246, 152] width 256 height 13
type input "1"
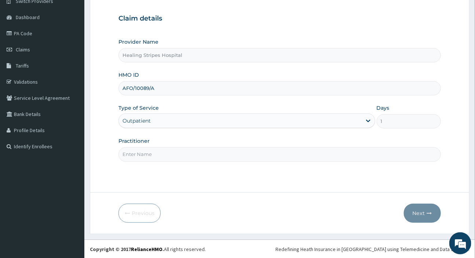
click at [149, 150] on input "Practitioner" at bounding box center [279, 154] width 322 height 14
type input "DR [PERSON_NAME]"
click at [424, 220] on button "Next" at bounding box center [422, 213] width 37 height 19
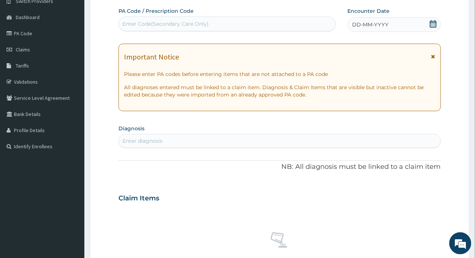
scroll to position [0, 0]
click at [271, 19] on div "Enter Code(Secondary Care Only)" at bounding box center [227, 24] width 216 height 12
paste input "PA/76BD23"
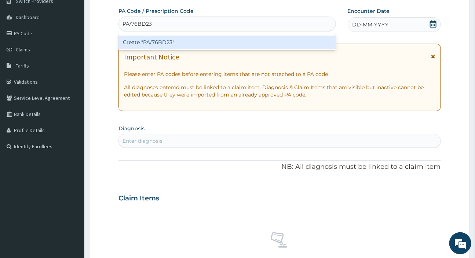
type input "PA/76BD23"
click at [261, 32] on div "PA Code / Prescription Code option Create "PA/76BD23" focused, 1 of 1. 1 result…" at bounding box center [279, 197] width 322 height 380
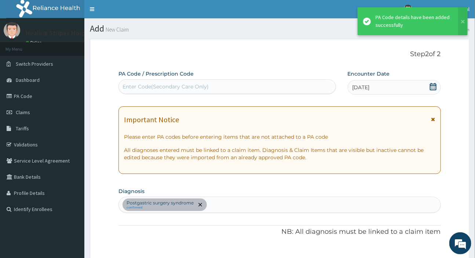
click at [155, 81] on div "Enter Code(Secondary Care Only)" at bounding box center [227, 87] width 216 height 12
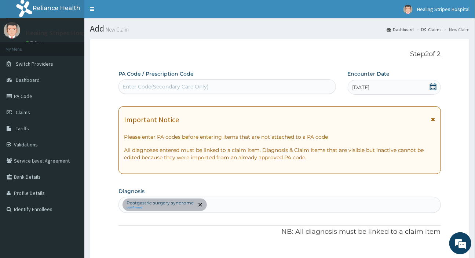
click at [179, 87] on div "Enter Code(Secondary Care Only)" at bounding box center [165, 86] width 86 height 7
paste input "PA/76BD23"
type input "PA/76BD23"
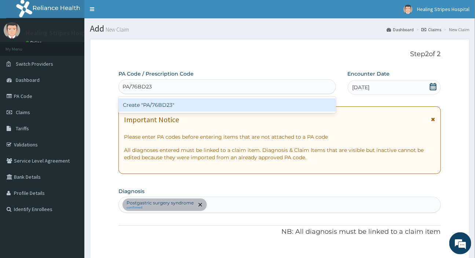
click at [180, 100] on div "Create "PA/76BD23"" at bounding box center [226, 104] width 217 height 13
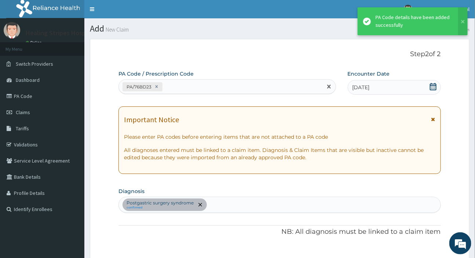
click at [183, 87] on div "PA/76BD23" at bounding box center [220, 87] width 203 height 12
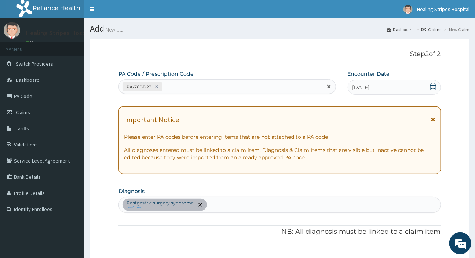
paste input "PA/3056AB"
type input "PA/3056AB"
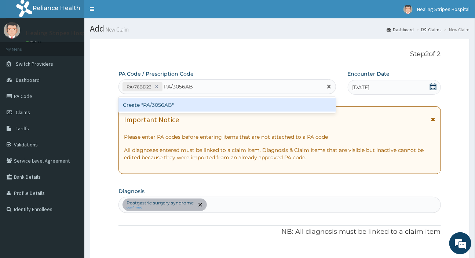
click at [139, 103] on div "Create "PA/3056AB"" at bounding box center [226, 104] width 217 height 13
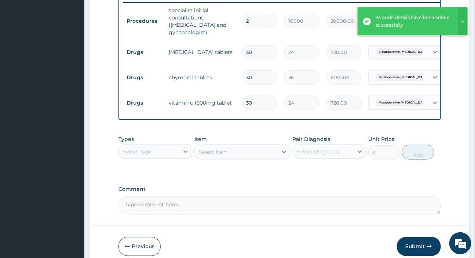
scroll to position [228, 0]
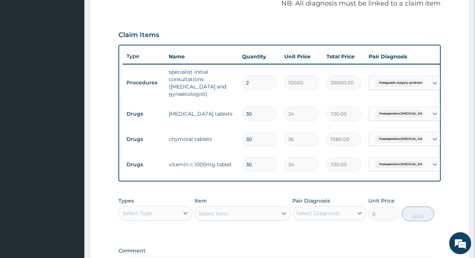
drag, startPoint x: 263, startPoint y: 80, endPoint x: 240, endPoint y: 80, distance: 23.1
click at [240, 80] on td "2" at bounding box center [259, 83] width 42 height 22
type input "1"
type input "10000.00"
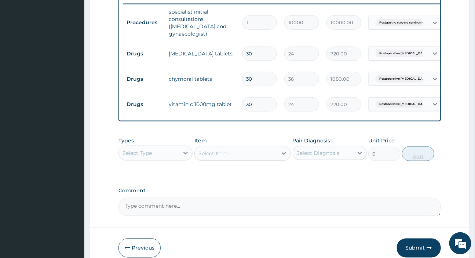
scroll to position [328, 0]
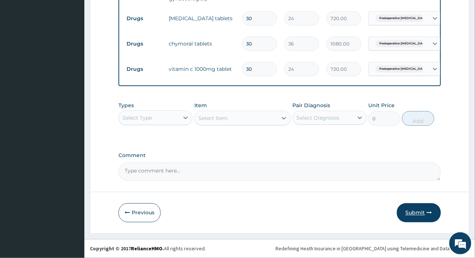
type input "1"
click at [408, 213] on button "Submit" at bounding box center [419, 212] width 44 height 19
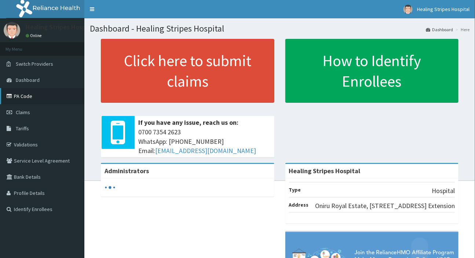
click at [21, 99] on link "PA Code" at bounding box center [42, 96] width 84 height 16
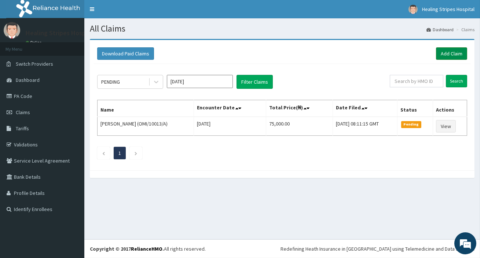
click at [451, 51] on link "Add Claim" at bounding box center [451, 53] width 31 height 12
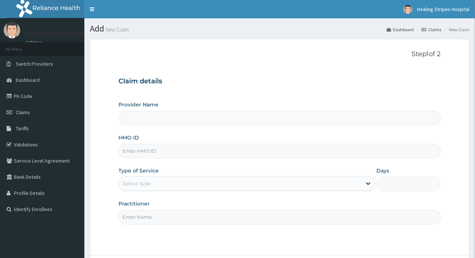
click at [241, 150] on input "HMO ID" at bounding box center [279, 151] width 322 height 14
type input "Healing Stripes Hospital"
paste input "RCC/10013/B"
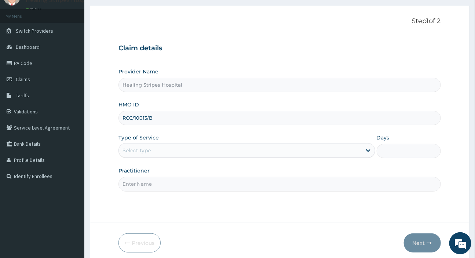
type input "RCC/10013/B"
click at [173, 155] on div "Select type" at bounding box center [240, 150] width 242 height 12
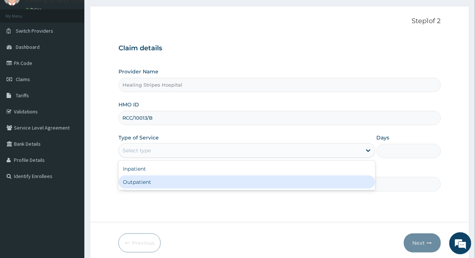
click at [179, 185] on div "Outpatient" at bounding box center [246, 181] width 256 height 13
type input "1"
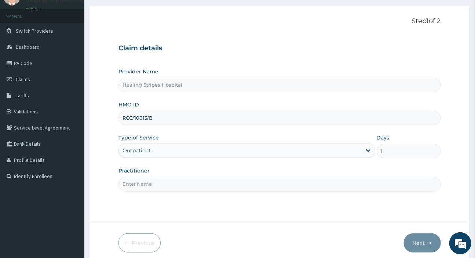
click at [179, 185] on input "Practitioner" at bounding box center [279, 184] width 322 height 14
type input "DR EMMA"
click at [415, 238] on button "Next" at bounding box center [422, 242] width 37 height 19
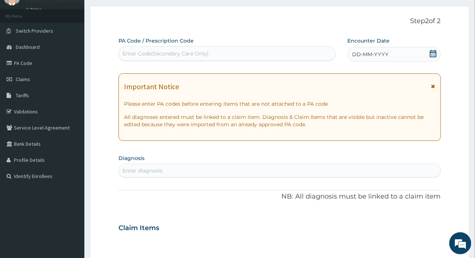
scroll to position [0, 0]
click at [381, 55] on span "DD-MM-YYYY" at bounding box center [370, 54] width 36 height 7
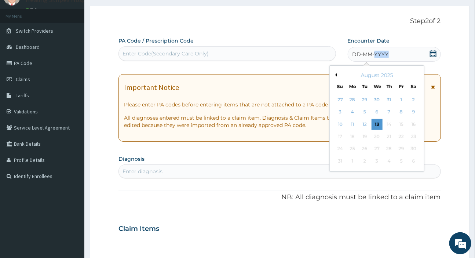
click at [334, 74] on button "Previous Month" at bounding box center [335, 75] width 4 height 4
click at [414, 123] on div "19" at bounding box center [413, 124] width 11 height 11
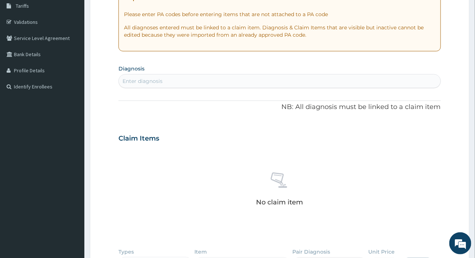
scroll to position [133, 0]
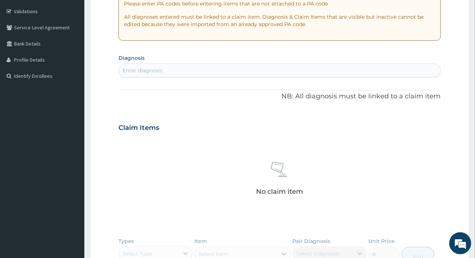
click at [231, 67] on div "Enter diagnosis" at bounding box center [279, 71] width 321 height 12
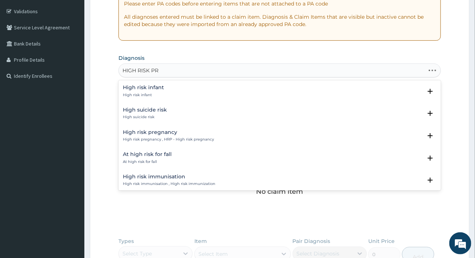
type input "HIGH RISK PRE"
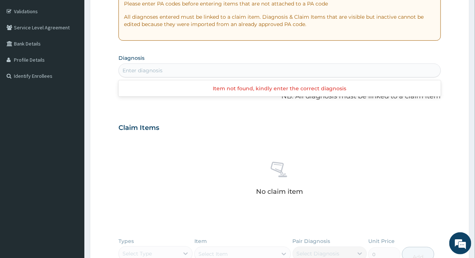
drag, startPoint x: 178, startPoint y: 66, endPoint x: 143, endPoint y: 63, distance: 34.9
click at [143, 63] on div "Enter diagnosis" at bounding box center [279, 70] width 322 height 14
type input "S"
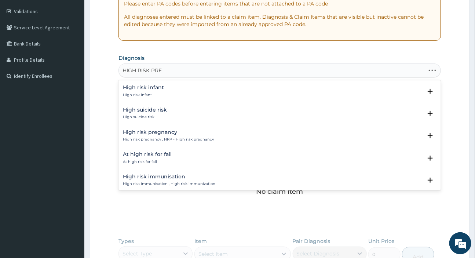
type input "HIGH RISK PREG"
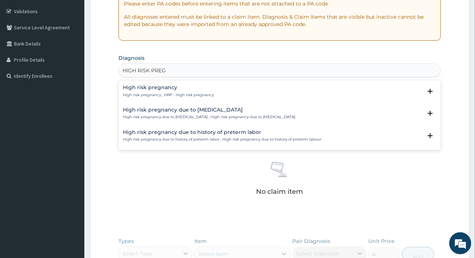
click at [173, 90] on h4 "High risk pregnancy" at bounding box center [168, 88] width 91 height 6
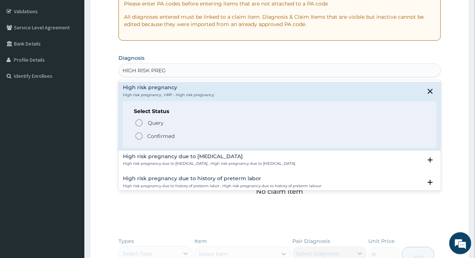
click at [159, 136] on p "Confirmed" at bounding box center [161, 135] width 28 height 7
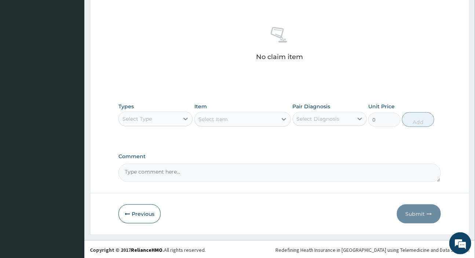
scroll to position [271, 0]
click at [152, 117] on div "Select Type" at bounding box center [149, 118] width 60 height 12
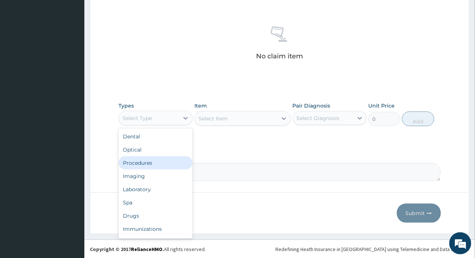
click at [154, 160] on div "Procedures" at bounding box center [155, 162] width 74 height 13
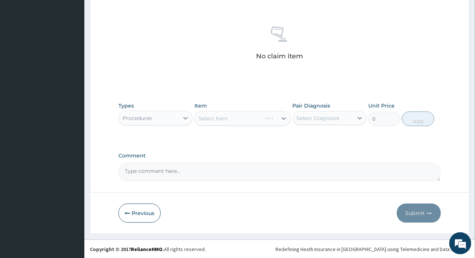
click at [335, 118] on div "Select Diagnosis" at bounding box center [318, 117] width 43 height 7
click at [324, 139] on div "High risk pregnancy" at bounding box center [330, 136] width 74 height 15
checkbox input "true"
click at [252, 117] on div "Select Item" at bounding box center [242, 118] width 96 height 15
click at [250, 117] on div "Select Item" at bounding box center [242, 118] width 96 height 15
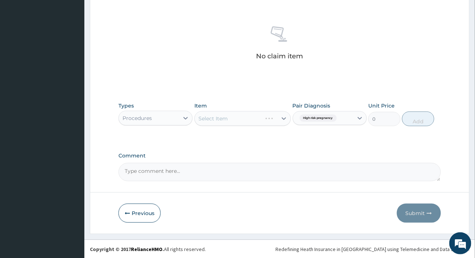
click at [250, 117] on div "Select Item" at bounding box center [242, 118] width 96 height 15
click at [253, 116] on div "Select Item" at bounding box center [236, 119] width 83 height 12
type input "GYN"
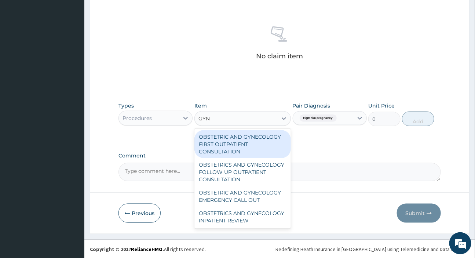
click at [246, 142] on div "OBSTETRIC AND GYNECOLOGY FIRST OUTPATIENT CONSULTATION" at bounding box center [242, 144] width 96 height 28
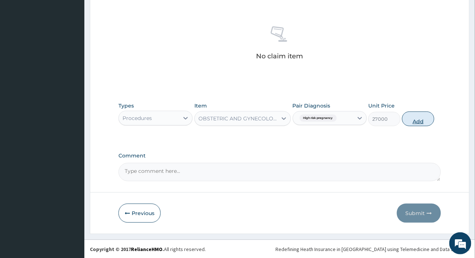
click at [411, 119] on button "Add" at bounding box center [418, 118] width 32 height 15
type input "0"
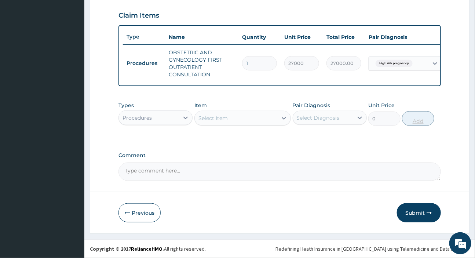
scroll to position [252, 0]
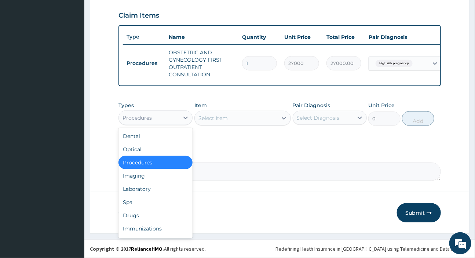
click at [172, 114] on div "Procedures" at bounding box center [149, 118] width 60 height 12
click at [148, 173] on div "Imaging" at bounding box center [155, 175] width 74 height 13
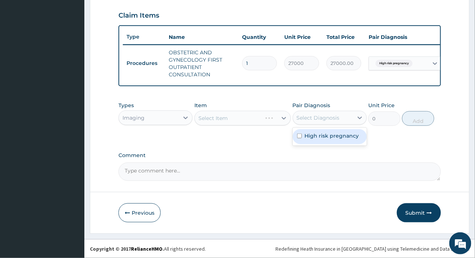
click at [318, 115] on div "Select Diagnosis" at bounding box center [318, 117] width 43 height 7
click at [322, 137] on label "High risk pregnancy" at bounding box center [332, 135] width 54 height 7
checkbox input "true"
click at [241, 118] on div "Select Item" at bounding box center [242, 118] width 96 height 15
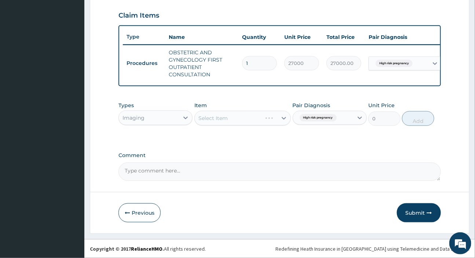
click at [241, 118] on div "Select Item" at bounding box center [242, 118] width 96 height 15
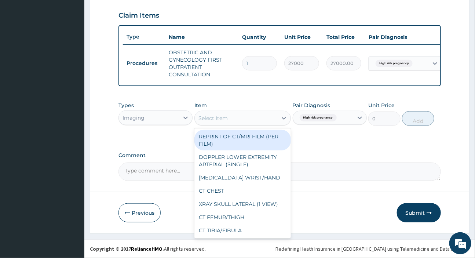
click at [241, 118] on div "Select Item" at bounding box center [236, 118] width 83 height 12
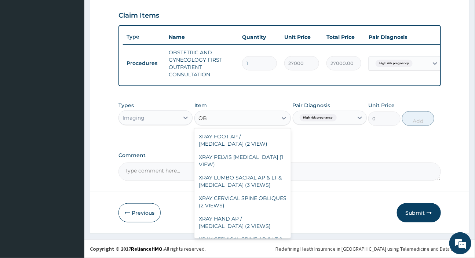
type input "O"
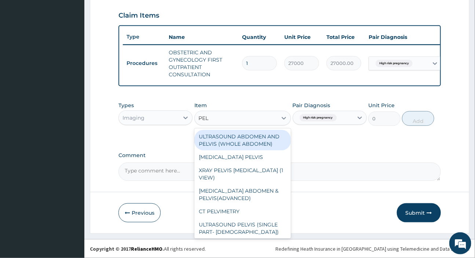
type input "PELV"
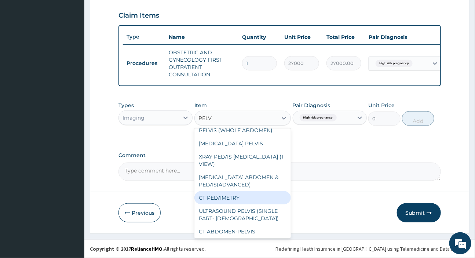
scroll to position [0, 0]
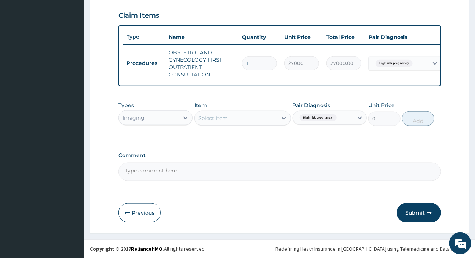
click at [227, 117] on div "Select Item" at bounding box center [236, 118] width 83 height 12
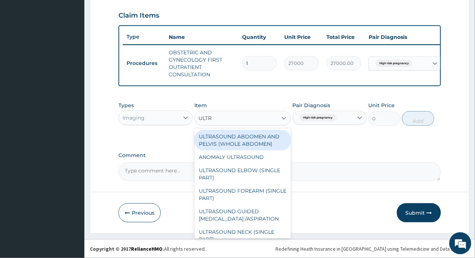
scroll to position [764, 0]
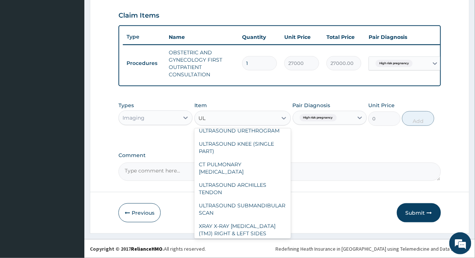
type input "U"
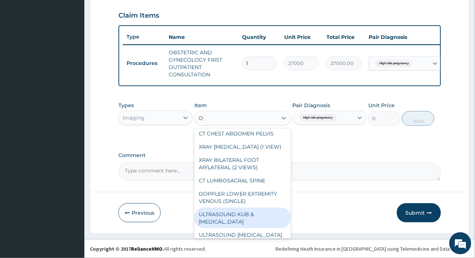
scroll to position [0, 0]
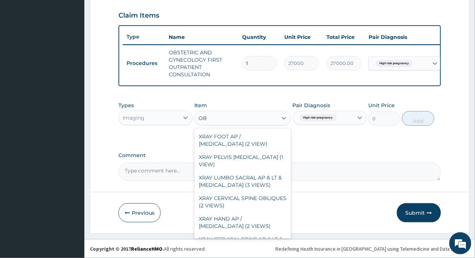
type input "O"
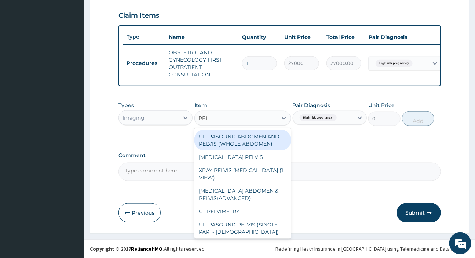
type input "PELV"
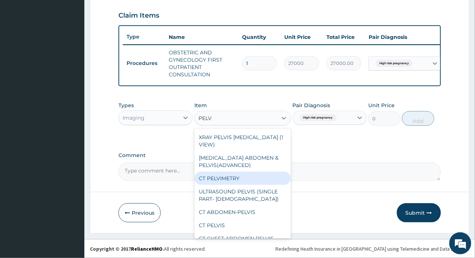
scroll to position [47, 0]
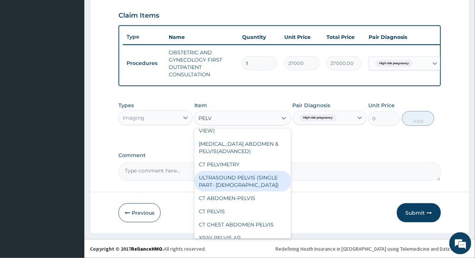
click at [234, 172] on div "ULTRASOUND PELVIS (SINGLE PART- FEMALE)" at bounding box center [242, 181] width 96 height 21
type input "7000"
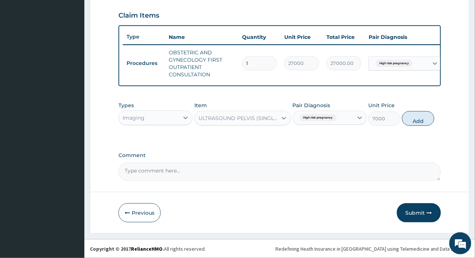
click at [268, 118] on div "ULTRASOUND PELVIS (SINGLE PART- FEMALE)" at bounding box center [238, 117] width 80 height 7
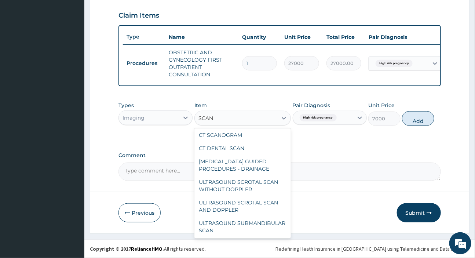
scroll to position [0, 0]
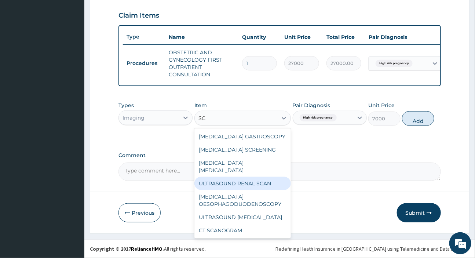
type input "S"
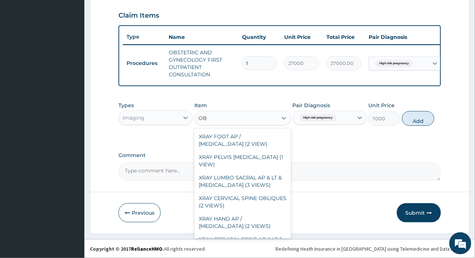
type input "O"
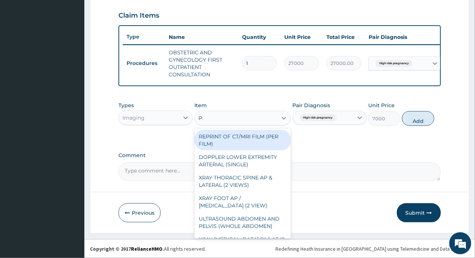
type input "PEL"
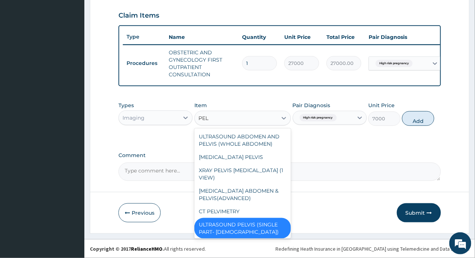
click at [249, 219] on div "ULTRASOUND PELVIS (SINGLE PART- FEMALE)" at bounding box center [242, 228] width 96 height 21
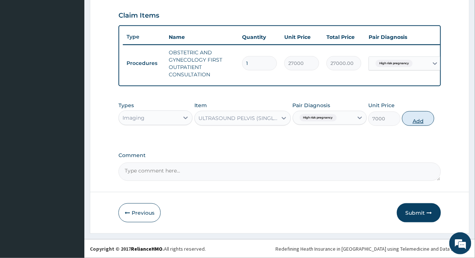
click at [402, 118] on button "Add" at bounding box center [418, 118] width 32 height 15
type input "0"
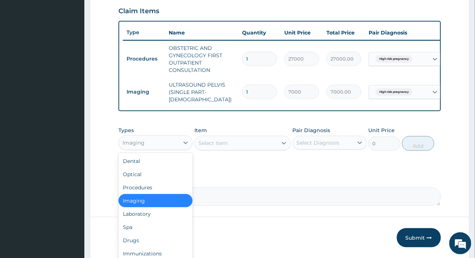
click at [127, 139] on div "Imaging" at bounding box center [149, 143] width 60 height 12
click at [137, 235] on div "Drugs" at bounding box center [155, 240] width 74 height 13
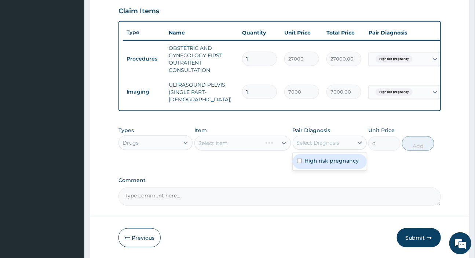
click at [320, 146] on div "Select Diagnosis" at bounding box center [318, 142] width 43 height 7
click at [322, 159] on label "High risk pregnancy" at bounding box center [332, 160] width 54 height 7
checkbox input "true"
click at [231, 143] on div "Select Item" at bounding box center [242, 143] width 96 height 15
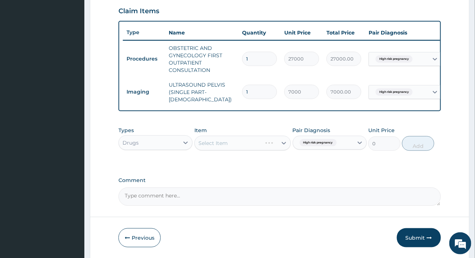
click at [231, 143] on div "Select Item" at bounding box center [242, 143] width 96 height 15
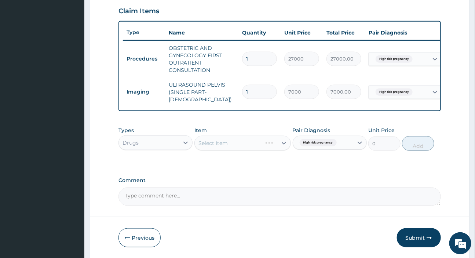
click at [231, 143] on div "Select Item" at bounding box center [242, 143] width 96 height 15
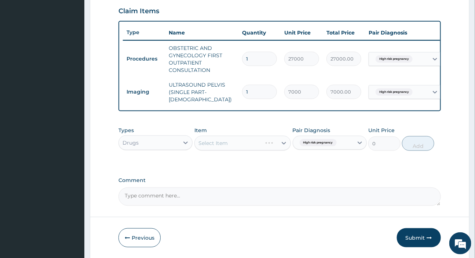
click at [231, 143] on div "Select Item" at bounding box center [242, 143] width 96 height 15
click at [231, 143] on div "Select Item" at bounding box center [236, 143] width 83 height 12
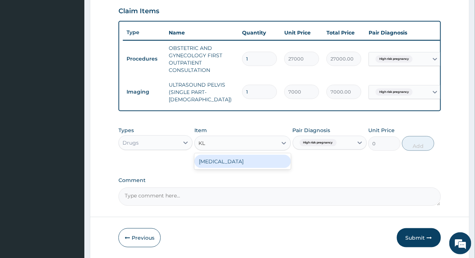
type input "K"
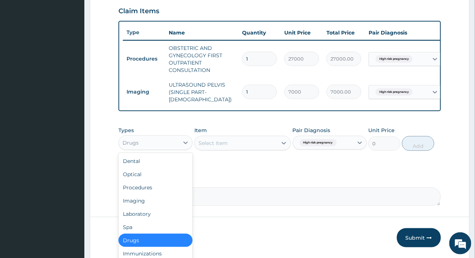
click at [166, 144] on div "Drugs" at bounding box center [149, 143] width 60 height 12
click at [145, 242] on div "Drugs" at bounding box center [155, 240] width 74 height 13
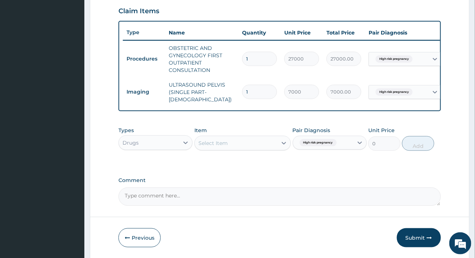
click at [228, 140] on div "Select Item" at bounding box center [236, 143] width 83 height 12
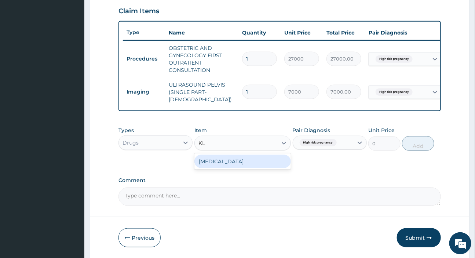
type input "K"
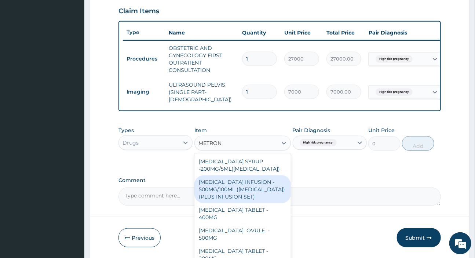
scroll to position [277, 0]
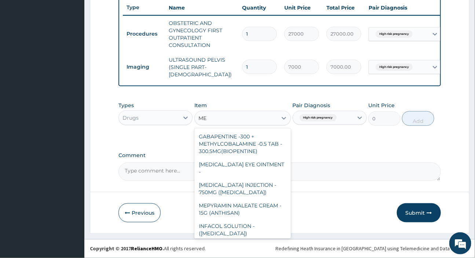
type input "M"
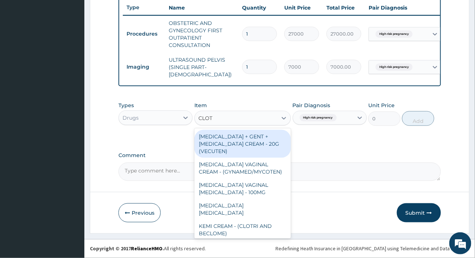
type input "CLOTR"
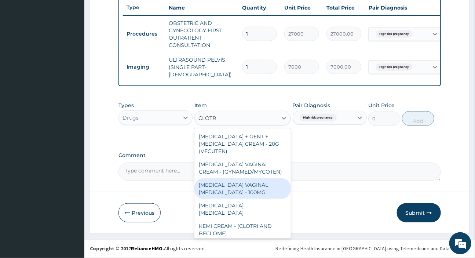
scroll to position [8, 0]
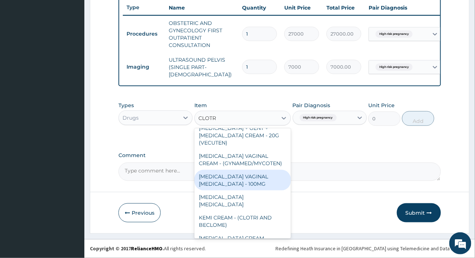
click at [251, 179] on div "CLOTRIMAZOLE VAGINAL PESSARY - 100MG" at bounding box center [242, 180] width 96 height 21
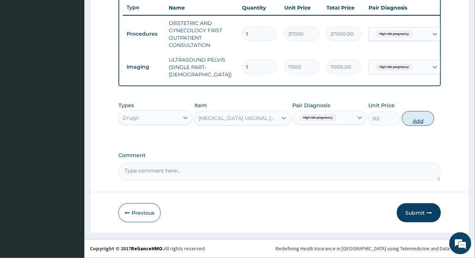
click at [421, 117] on button "Add" at bounding box center [418, 118] width 32 height 15
type input "0"
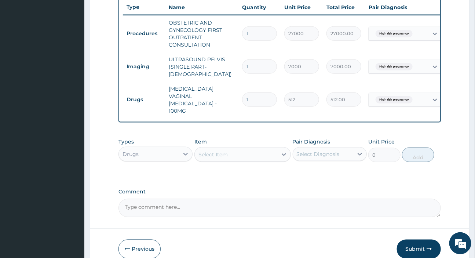
click at [225, 151] on div "Select Item" at bounding box center [212, 154] width 29 height 7
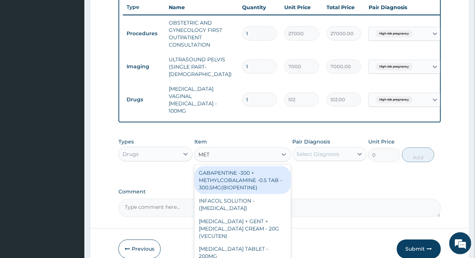
type input "METR"
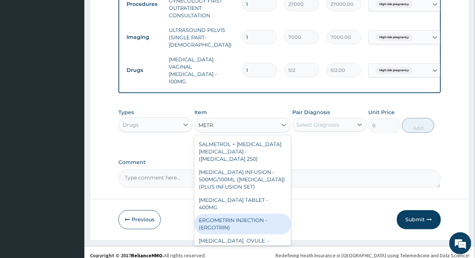
scroll to position [57, 0]
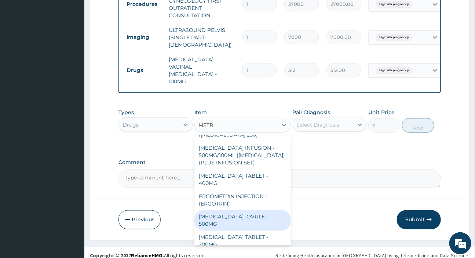
click at [234, 210] on div "METRONIDAZOLE OVULE - 500MG" at bounding box center [242, 220] width 96 height 21
type input "179.20000000000002"
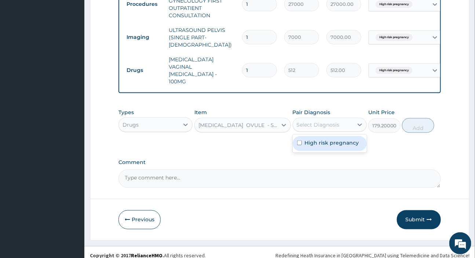
click at [318, 121] on div "Select Diagnosis" at bounding box center [318, 124] width 43 height 7
click at [316, 139] on label "High risk pregnancy" at bounding box center [332, 142] width 54 height 7
checkbox input "true"
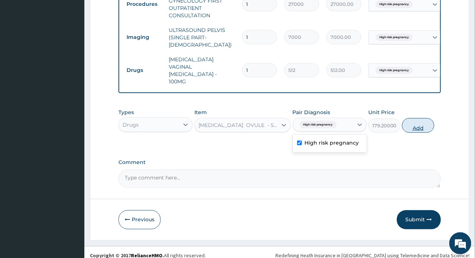
click at [422, 118] on button "Add" at bounding box center [418, 125] width 32 height 15
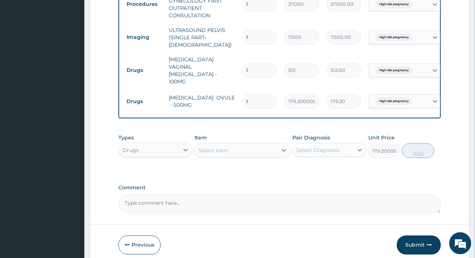
type input "0"
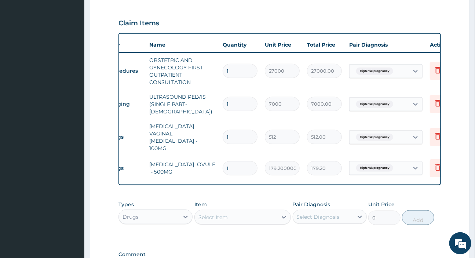
scroll to position [0, 34]
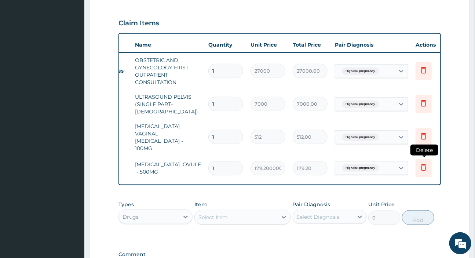
click at [420, 163] on icon at bounding box center [423, 167] width 9 height 9
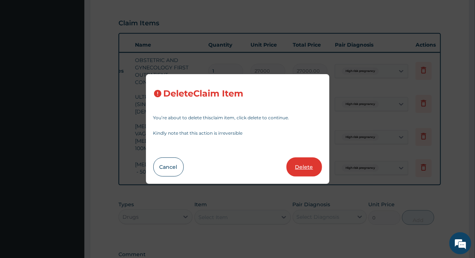
click at [303, 159] on button "Delete" at bounding box center [304, 166] width 36 height 19
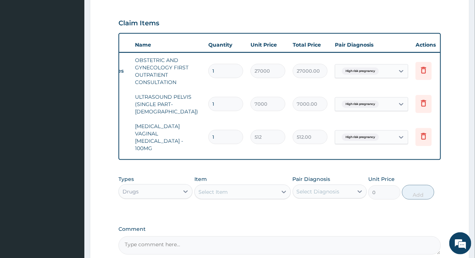
drag, startPoint x: 219, startPoint y: 130, endPoint x: 198, endPoint y: 127, distance: 20.7
click at [198, 127] on tr "Drugs CLOTRIMAZOLE VAGINAL PESSARY - 100MG 1 512 512.00 High risk pregnancy Del…" at bounding box center [268, 137] width 359 height 37
type input "7"
type input "3584.00"
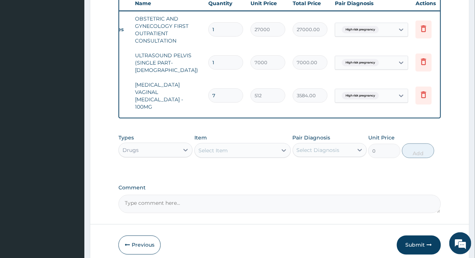
scroll to position [307, 0]
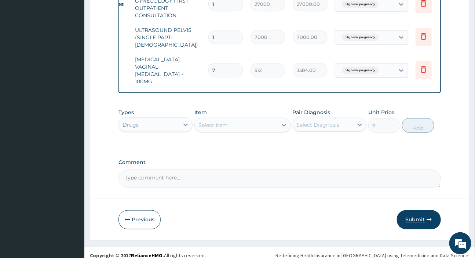
type input "7"
click at [432, 216] on button "Submit" at bounding box center [419, 219] width 44 height 19
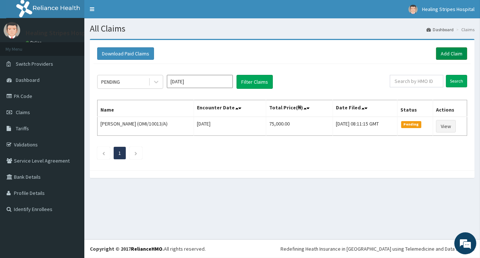
click at [444, 54] on link "Add Claim" at bounding box center [451, 53] width 31 height 12
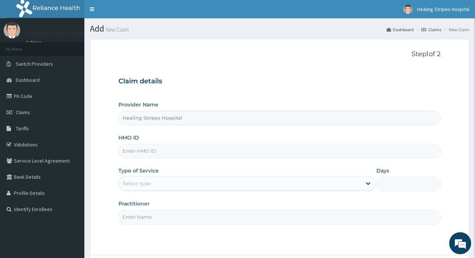
click at [183, 152] on input "HMO ID" at bounding box center [279, 151] width 322 height 14
click at [175, 151] on input "LGQ/10048/A" at bounding box center [279, 151] width 322 height 14
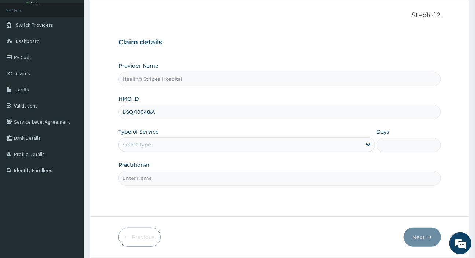
scroll to position [63, 0]
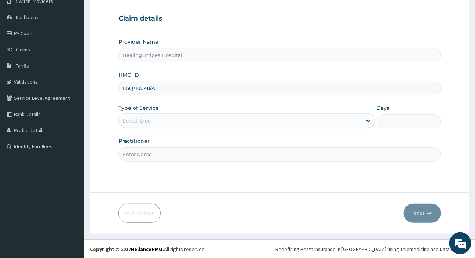
type input "LGQ/10048/A"
drag, startPoint x: 158, startPoint y: 116, endPoint x: 136, endPoint y: 117, distance: 21.3
click at [136, 117] on div "Select type" at bounding box center [136, 120] width 28 height 7
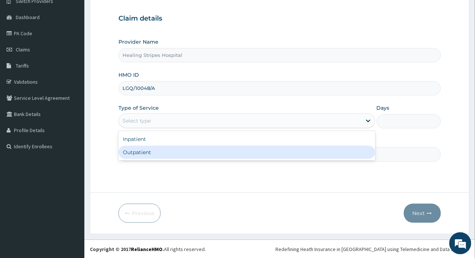
click at [151, 154] on div "Outpatient" at bounding box center [246, 152] width 256 height 13
type input "1"
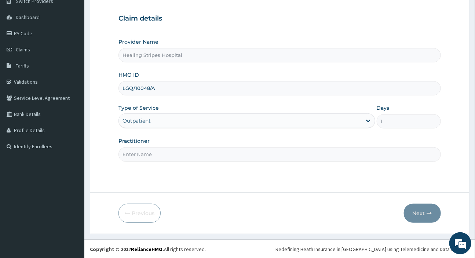
click at [173, 150] on input "Practitioner" at bounding box center [279, 154] width 322 height 14
type input "d"
type input "DR EMMA"
click at [429, 215] on button "Next" at bounding box center [422, 213] width 37 height 19
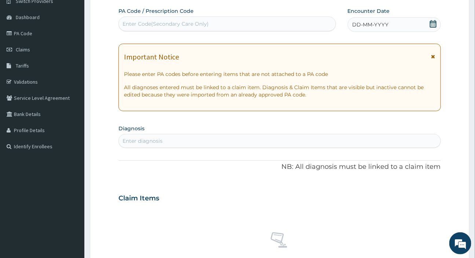
click at [352, 22] on span "DD-MM-YYYY" at bounding box center [370, 24] width 36 height 7
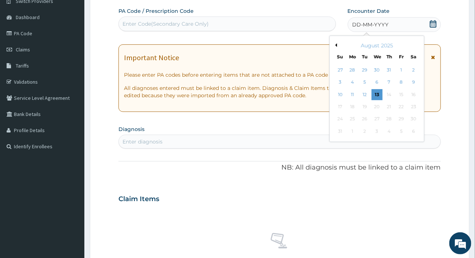
click at [337, 44] on button "Previous Month" at bounding box center [335, 45] width 4 height 4
click at [413, 94] on div "19" at bounding box center [413, 94] width 11 height 11
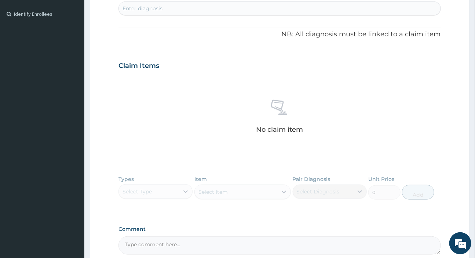
scroll to position [196, 0]
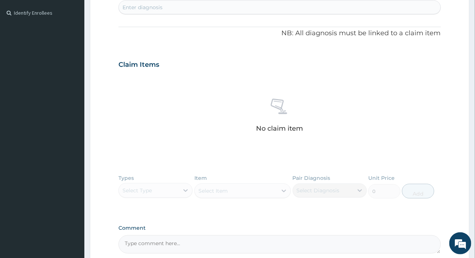
click at [197, 6] on div "Enter diagnosis" at bounding box center [279, 7] width 321 height 12
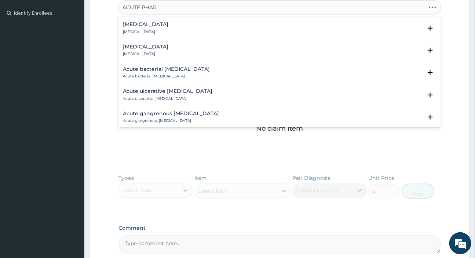
type input "ACUTE PHARY"
click at [160, 24] on h4 "Acute pharyngitis" at bounding box center [145, 25] width 45 height 6
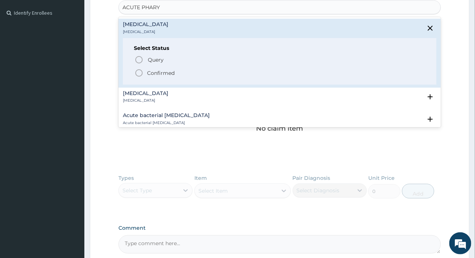
click at [155, 73] on p "Confirmed" at bounding box center [161, 72] width 28 height 7
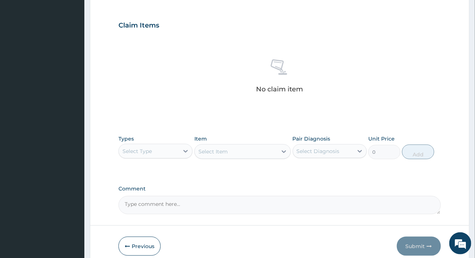
scroll to position [271, 0]
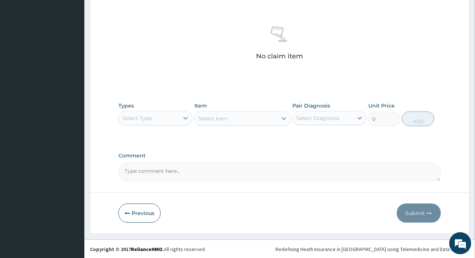
click at [161, 114] on div "Select Type" at bounding box center [149, 118] width 60 height 12
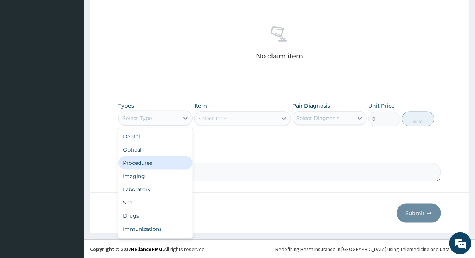
click at [129, 163] on div "Procedures" at bounding box center [155, 162] width 74 height 13
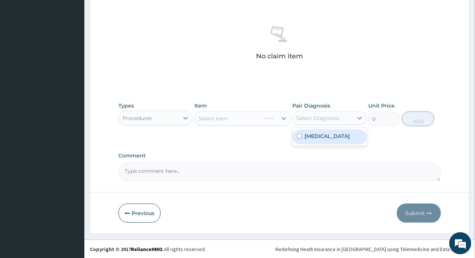
click at [308, 115] on div "Select Diagnosis" at bounding box center [318, 117] width 43 height 7
click at [309, 136] on label "Acute pharyngitis" at bounding box center [327, 135] width 45 height 7
checkbox input "true"
click at [237, 117] on div "Select Item" at bounding box center [242, 118] width 96 height 15
click at [215, 115] on div "Select Item" at bounding box center [212, 118] width 29 height 7
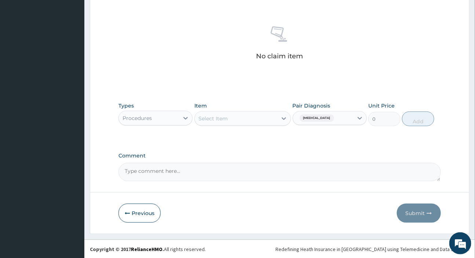
click at [215, 115] on div "Select Item" at bounding box center [212, 118] width 29 height 7
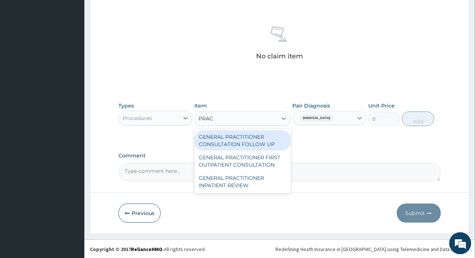
type input "PRACT"
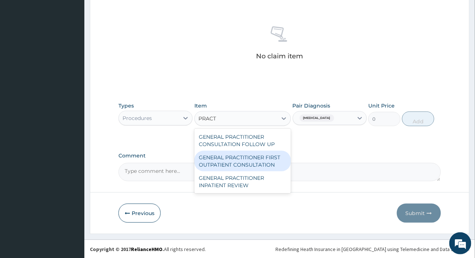
click at [223, 158] on div "GENERAL PRACTITIONER FIRST OUTPATIENT CONSULTATION" at bounding box center [242, 161] width 96 height 21
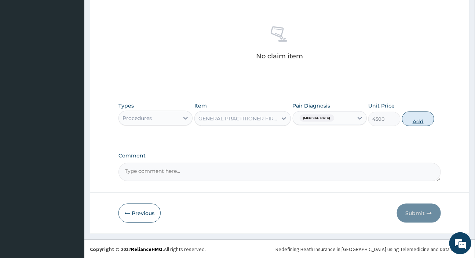
click at [407, 120] on button "Add" at bounding box center [418, 118] width 32 height 15
type input "0"
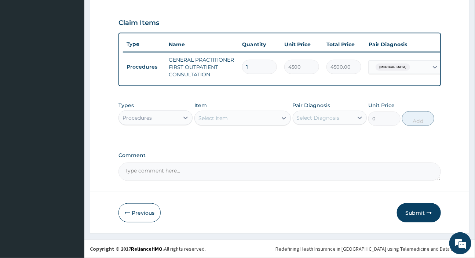
click at [243, 121] on div "Select Item" at bounding box center [236, 118] width 83 height 12
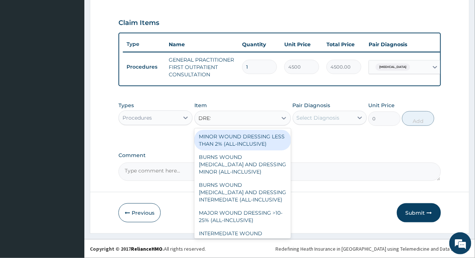
type input "DRESS"
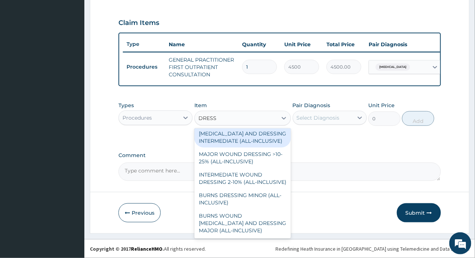
scroll to position [66, 0]
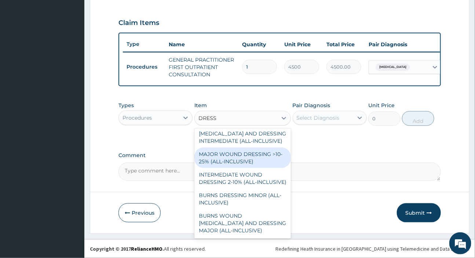
click at [231, 159] on div "MAJOR WOUND DRESSING >10-25% (ALL-INCLUSIVE)" at bounding box center [242, 157] width 96 height 21
type input "5250"
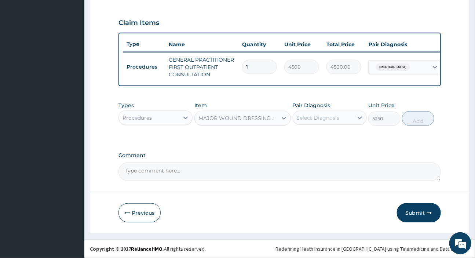
click at [320, 119] on div "Select Diagnosis" at bounding box center [318, 117] width 43 height 7
click at [323, 137] on label "Acute pharyngitis" at bounding box center [327, 135] width 45 height 7
checkbox input "true"
click at [412, 119] on button "Add" at bounding box center [418, 118] width 32 height 15
type input "0"
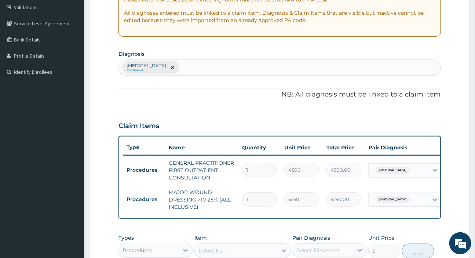
scroll to position [144, 0]
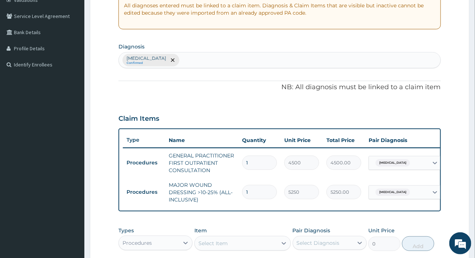
click at [208, 58] on div "Acute pharyngitis Confirmed" at bounding box center [279, 59] width 321 height 15
type input "WOUND"
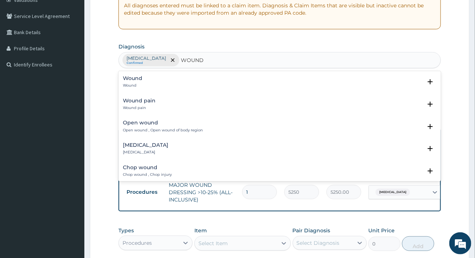
click at [137, 77] on h4 "Wound" at bounding box center [132, 79] width 19 height 6
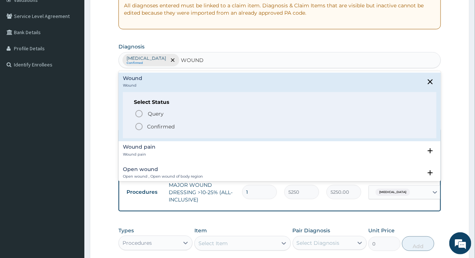
click at [139, 124] on icon "status option filled" at bounding box center [139, 126] width 9 height 9
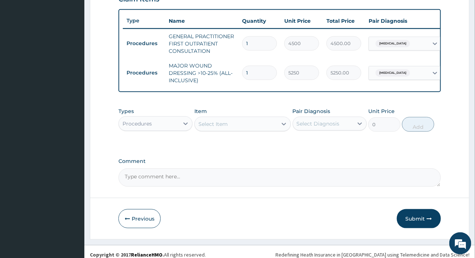
scroll to position [274, 0]
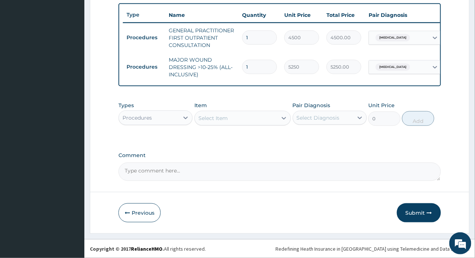
click at [400, 63] on span "Acute pharyngitis" at bounding box center [392, 66] width 34 height 7
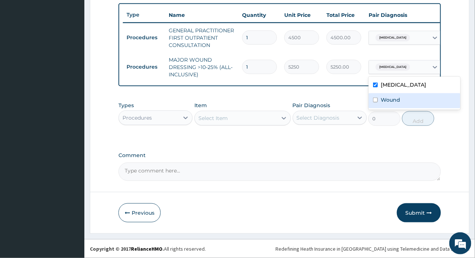
click at [385, 96] on label "Wound" at bounding box center [390, 99] width 19 height 7
checkbox input "true"
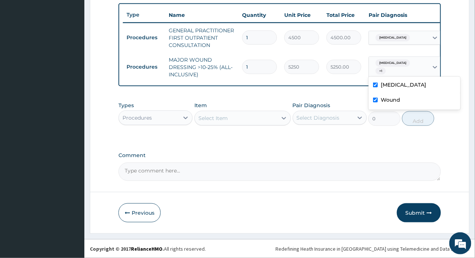
click at [406, 57] on div "Acute pharyngitis + 1" at bounding box center [398, 67] width 59 height 21
click at [405, 58] on div "Acute pharyngitis + 1" at bounding box center [398, 67] width 50 height 18
click at [390, 82] on label "Acute pharyngitis" at bounding box center [403, 84] width 45 height 7
checkbox input "false"
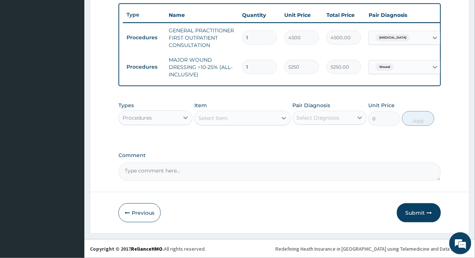
click at [414, 32] on div "Acute pharyngitis" at bounding box center [398, 38] width 59 height 12
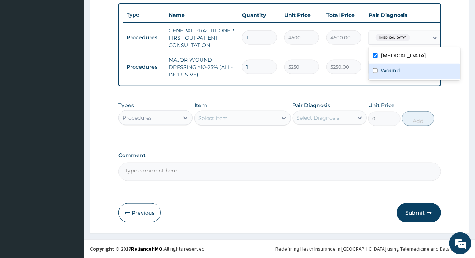
click at [383, 67] on label "Wound" at bounding box center [390, 70] width 19 height 7
checkbox input "true"
click at [223, 120] on div "Select Item" at bounding box center [212, 117] width 29 height 7
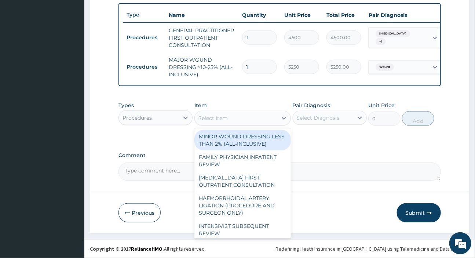
click at [168, 120] on div "Procedures" at bounding box center [149, 118] width 60 height 12
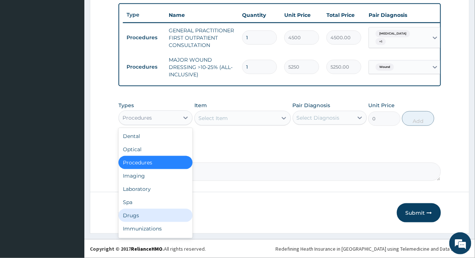
click at [145, 217] on div "Drugs" at bounding box center [155, 215] width 74 height 13
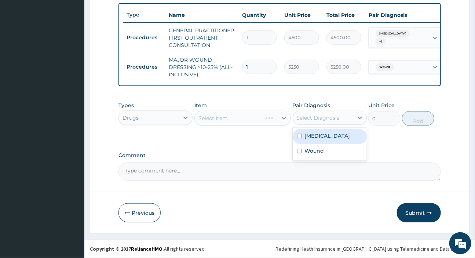
click at [320, 120] on div "Select Diagnosis" at bounding box center [318, 117] width 43 height 7
click at [322, 135] on label "Acute pharyngitis" at bounding box center [327, 135] width 45 height 7
checkbox input "true"
click at [259, 117] on div "Select Item" at bounding box center [242, 118] width 96 height 15
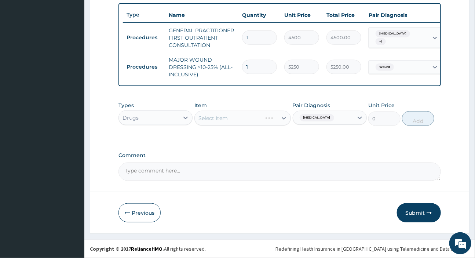
click at [259, 117] on div "Select Item" at bounding box center [242, 118] width 96 height 15
click at [233, 119] on div "Select Item" at bounding box center [236, 118] width 83 height 12
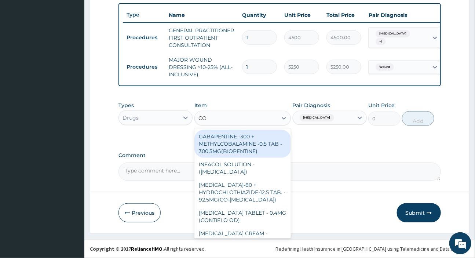
type input "COU"
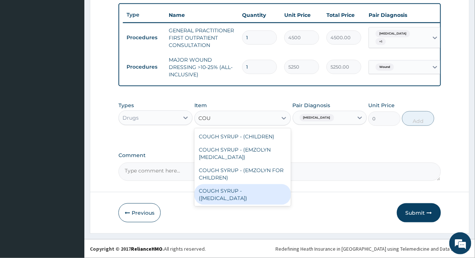
click at [238, 190] on div "COUGH SYRUP - (EXPECTORANT)" at bounding box center [242, 194] width 96 height 21
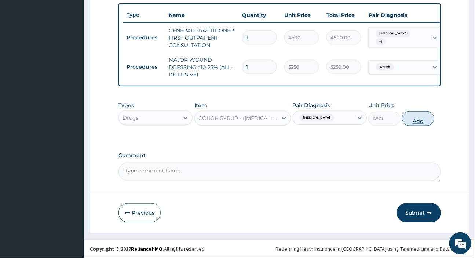
click at [417, 117] on button "Add" at bounding box center [418, 118] width 32 height 15
type input "0"
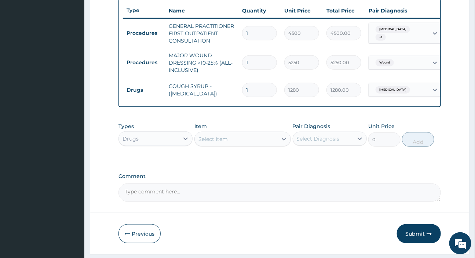
click at [218, 143] on div "Select Item" at bounding box center [212, 138] width 29 height 7
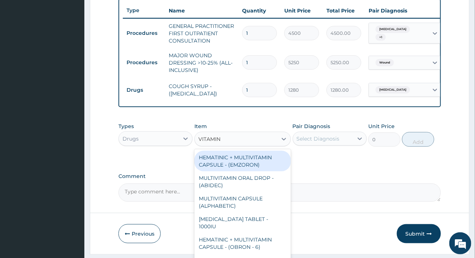
type input "VITAMIN C"
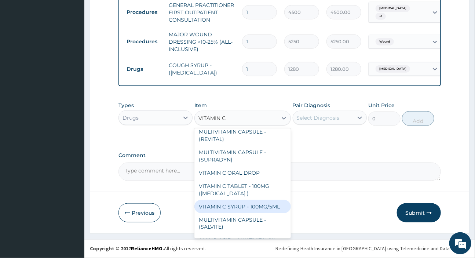
scroll to position [84, 0]
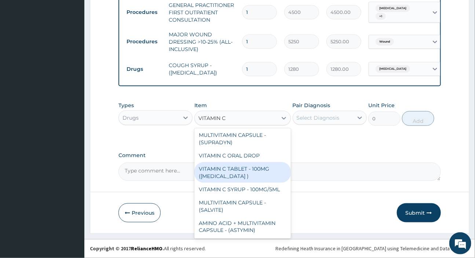
click at [235, 173] on div "VITAMIN C TABLET - 100MG (ASCORBIC ACID )" at bounding box center [242, 172] width 96 height 21
type input "19.200000000000003"
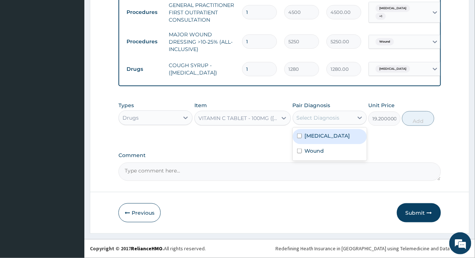
click at [349, 119] on div "Select Diagnosis" at bounding box center [323, 118] width 60 height 12
click at [314, 135] on label "Acute pharyngitis" at bounding box center [327, 135] width 45 height 7
checkbox input "true"
click at [422, 117] on button "Add" at bounding box center [418, 118] width 32 height 15
type input "0"
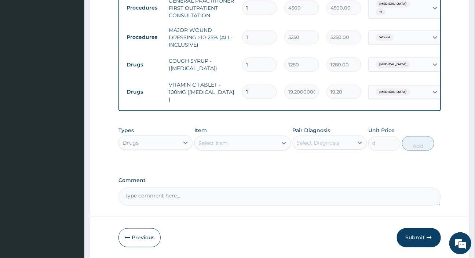
drag, startPoint x: 263, startPoint y: 89, endPoint x: 182, endPoint y: 82, distance: 80.9
click at [182, 82] on tr "Drugs VITAMIN C TABLET - 100MG (ASCORBIC ACID ) 1 19.200000000000003 19.20 Acut…" at bounding box center [302, 91] width 359 height 29
type input "3"
type input "57.60"
type input "30"
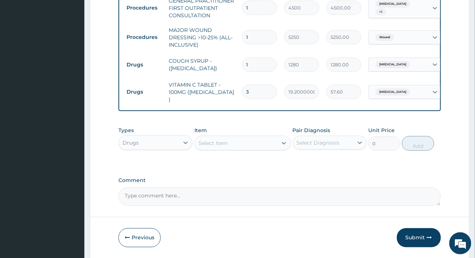
type input "576.00"
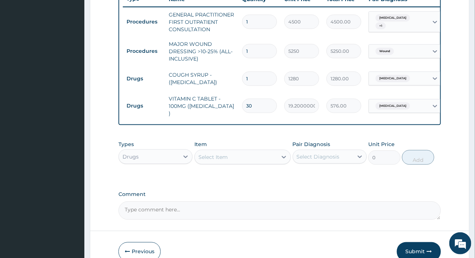
scroll to position [325, 0]
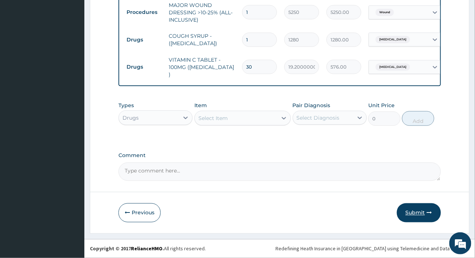
type input "30"
click at [422, 206] on button "Submit" at bounding box center [419, 212] width 44 height 19
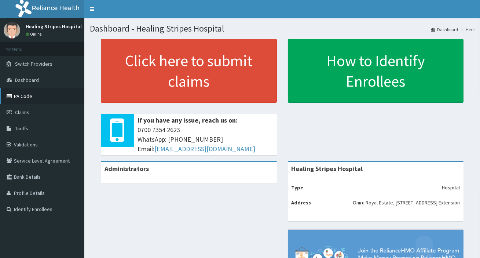
click at [23, 94] on link "PA Code" at bounding box center [42, 96] width 84 height 16
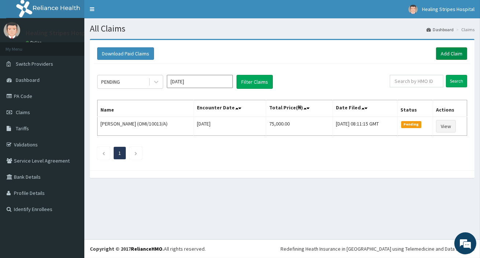
click at [447, 52] on link "Add Claim" at bounding box center [451, 53] width 31 height 12
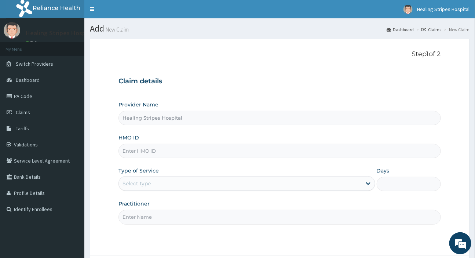
click at [152, 145] on input "HMO ID" at bounding box center [279, 151] width 322 height 14
paste input "MHG/10136/A"
type input "MHG/10136/A"
click at [159, 186] on div "Select type" at bounding box center [240, 183] width 242 height 12
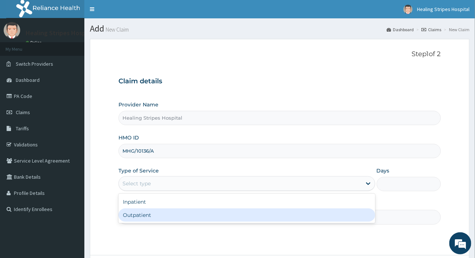
click at [154, 215] on div "Outpatient" at bounding box center [246, 214] width 256 height 13
type input "1"
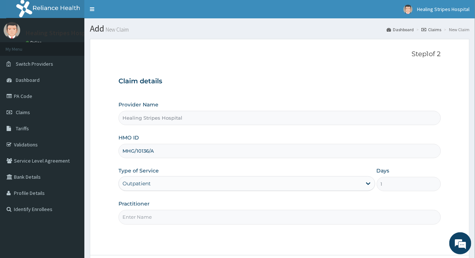
click at [155, 213] on input "Practitioner" at bounding box center [279, 217] width 322 height 14
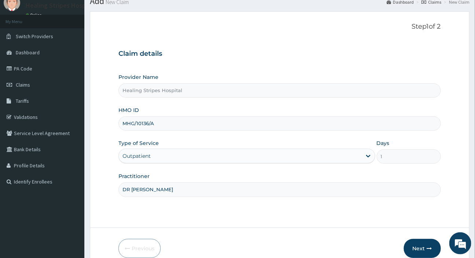
scroll to position [63, 0]
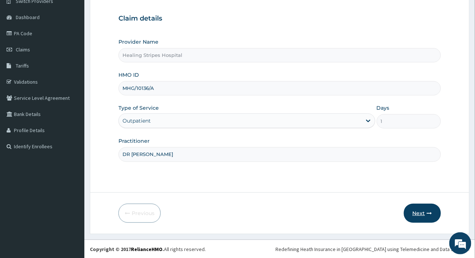
type input "DR EMMA"
click at [419, 213] on button "Next" at bounding box center [422, 213] width 37 height 19
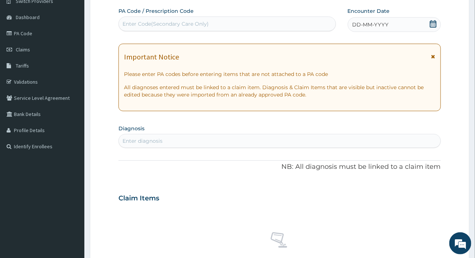
click at [186, 22] on div "Enter Code(Secondary Care Only)" at bounding box center [165, 23] width 86 height 7
paste input "PA/D9B5A6"
type input "PA/D9B5A6"
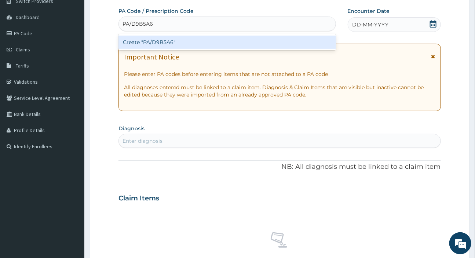
click at [296, 44] on div "Create "PA/D9B5A6"" at bounding box center [226, 42] width 217 height 13
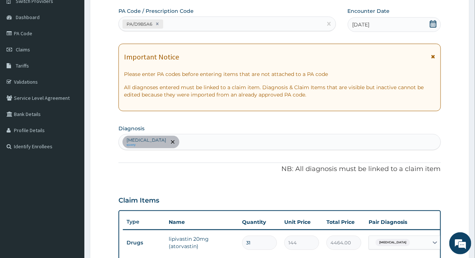
click at [192, 20] on div "PA/D9B5A6" at bounding box center [220, 24] width 203 height 12
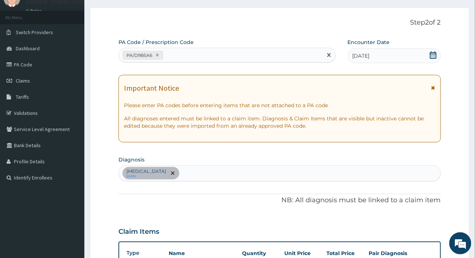
scroll to position [29, 0]
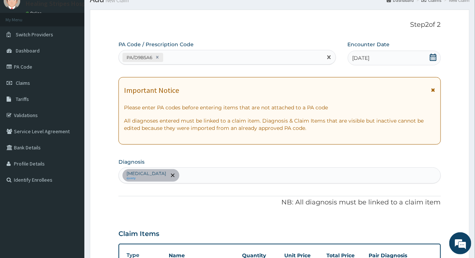
paste input "PA/3E5231"
type input "PA/3E5231"
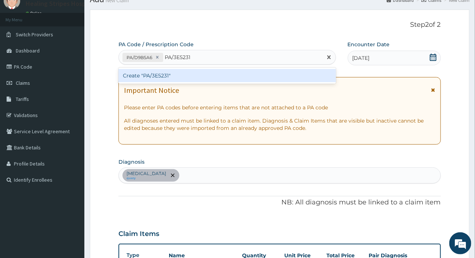
click at [204, 71] on div "Create "PA/3E5231"" at bounding box center [226, 75] width 217 height 13
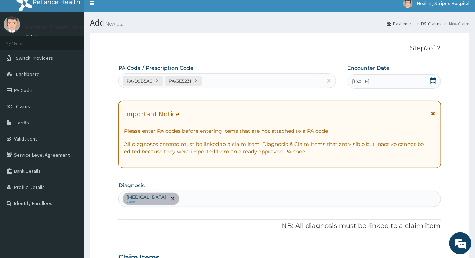
scroll to position [0, 0]
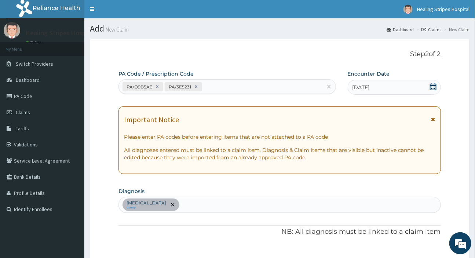
click at [221, 84] on div "PA/D9B5A6 PA/3E5231" at bounding box center [220, 87] width 203 height 12
paste input "PA/4465FB"
type input "PA/4465FB"
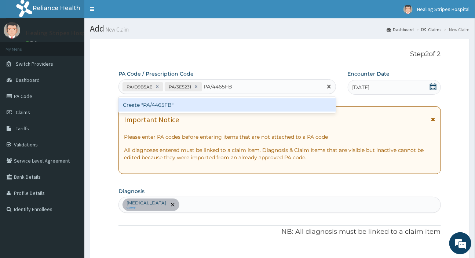
click at [218, 106] on div "Create "PA/4465FB"" at bounding box center [226, 104] width 217 height 13
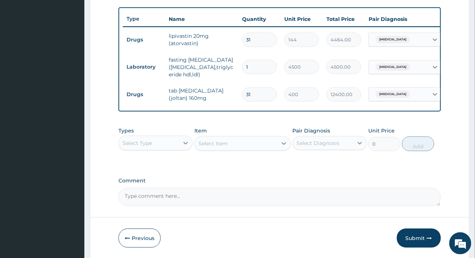
scroll to position [296, 0]
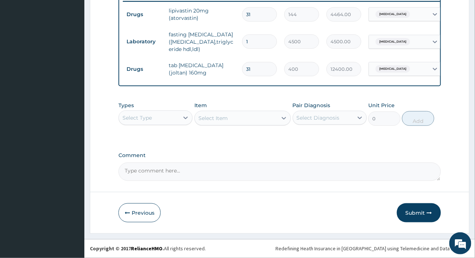
click at [159, 119] on div "Select Type" at bounding box center [149, 118] width 60 height 12
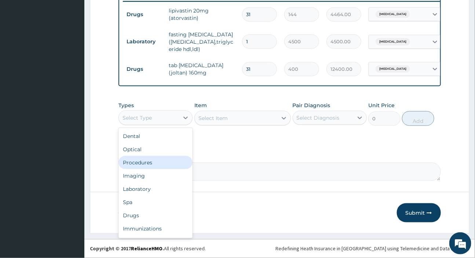
click at [150, 161] on div "Procedures" at bounding box center [155, 162] width 74 height 13
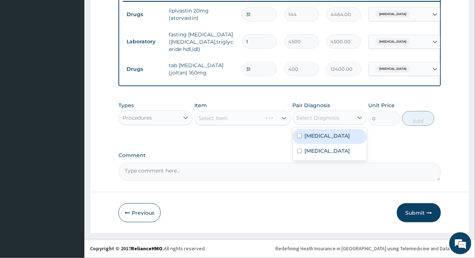
click at [319, 118] on div "Select Diagnosis" at bounding box center [318, 117] width 43 height 7
click at [319, 136] on label "Hypercholesterolemia" at bounding box center [327, 135] width 45 height 7
checkbox input "true"
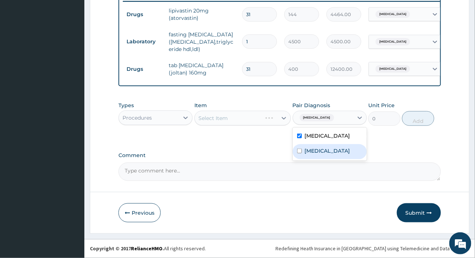
click at [318, 153] on label "Essential hypertension" at bounding box center [327, 150] width 45 height 7
checkbox input "true"
click at [246, 114] on div "Select Item" at bounding box center [242, 118] width 96 height 15
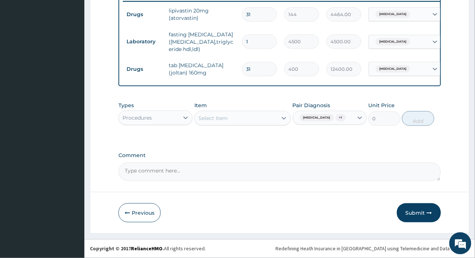
click at [245, 115] on div "Select Item" at bounding box center [236, 118] width 83 height 12
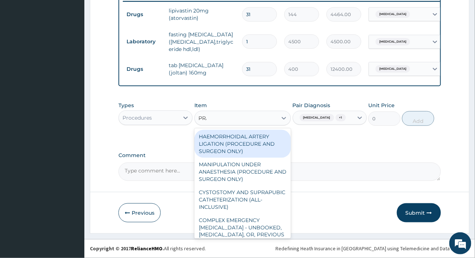
type input "PRAC"
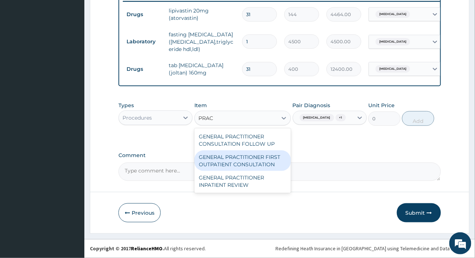
click at [241, 161] on div "GENERAL PRACTITIONER FIRST OUTPATIENT CONSULTATION" at bounding box center [242, 160] width 96 height 21
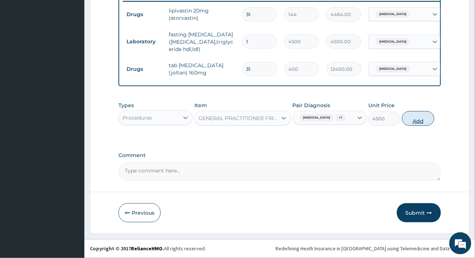
click at [423, 125] on button "Add" at bounding box center [418, 118] width 32 height 15
type input "0"
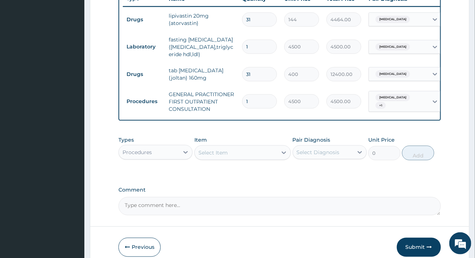
scroll to position [325, 0]
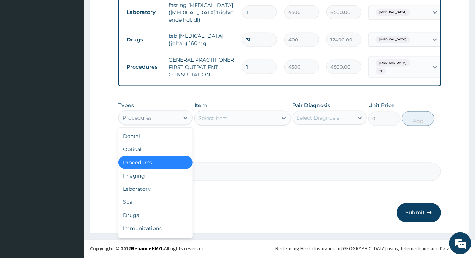
click at [157, 114] on div "Procedures" at bounding box center [149, 118] width 60 height 12
click at [153, 191] on div "Laboratory" at bounding box center [155, 188] width 74 height 13
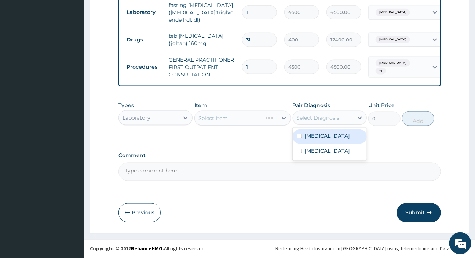
click at [330, 117] on div "Select Diagnosis" at bounding box center [318, 117] width 43 height 7
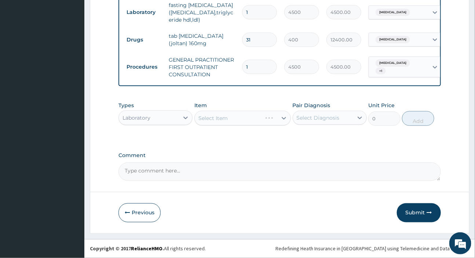
click at [255, 121] on div "Select Item" at bounding box center [242, 118] width 96 height 15
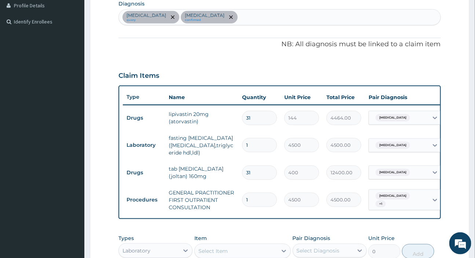
scroll to position [125, 0]
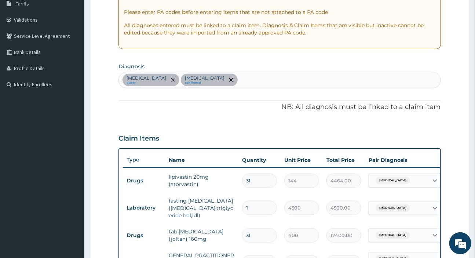
click at [291, 82] on div "Hypercholesterolemia query Essential hypertension confirmed" at bounding box center [279, 79] width 321 height 15
type input "PLASMODIUM FAL"
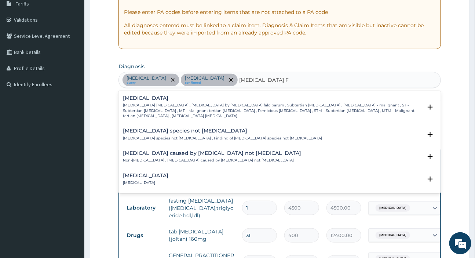
click at [137, 106] on p "Falciparum malaria , Malignant tertian malaria , Malaria by Plasmodium falcipar…" at bounding box center [272, 111] width 299 height 16
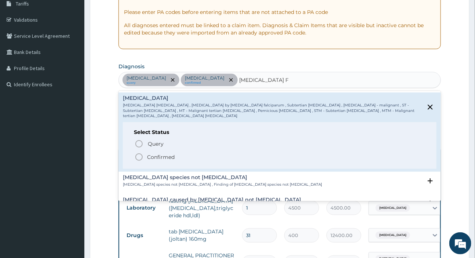
click at [141, 153] on icon "status option filled" at bounding box center [139, 157] width 9 height 9
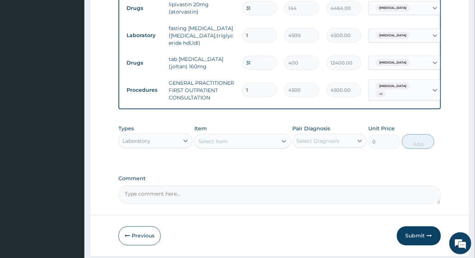
scroll to position [325, 0]
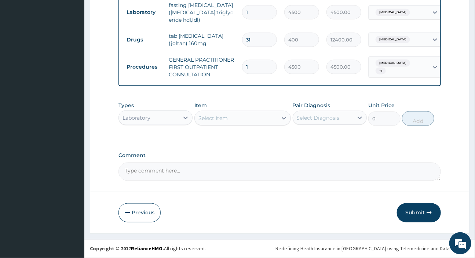
click at [224, 120] on div "Select Item" at bounding box center [212, 117] width 29 height 7
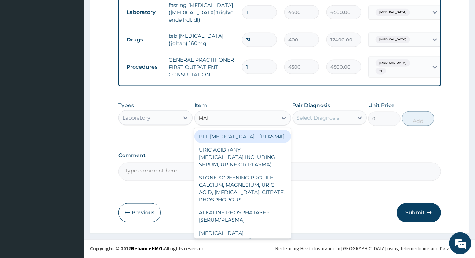
type input "MALA"
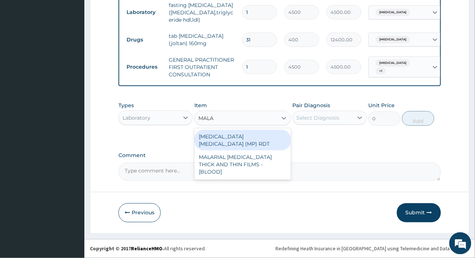
click at [231, 135] on div "MALARIA PARASITE (MP) RDT" at bounding box center [242, 140] width 96 height 21
type input "2400"
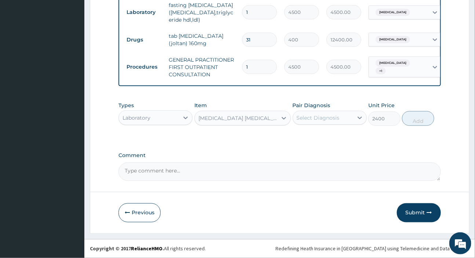
click at [301, 120] on div "Select Diagnosis" at bounding box center [318, 117] width 43 height 7
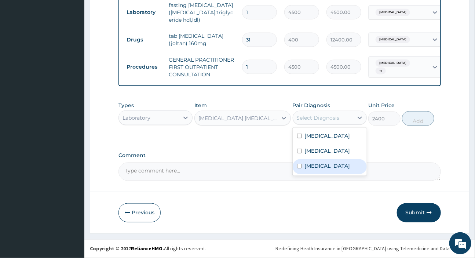
click at [326, 169] on label "Falciparum malaria" at bounding box center [327, 165] width 45 height 7
checkbox input "true"
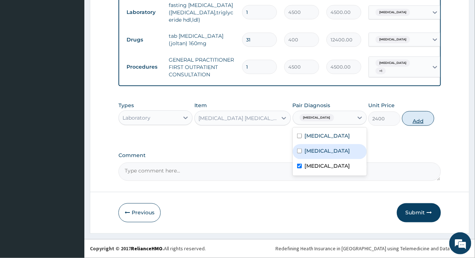
click at [414, 117] on button "Add" at bounding box center [418, 118] width 32 height 15
type input "0"
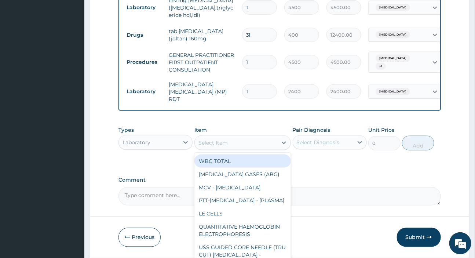
click at [253, 143] on div "Select Item" at bounding box center [236, 143] width 83 height 12
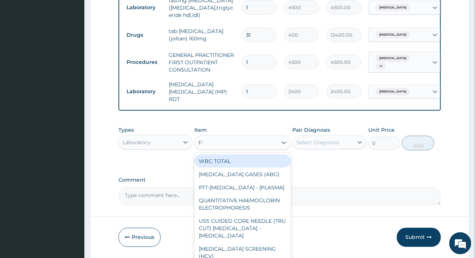
type input "FBS"
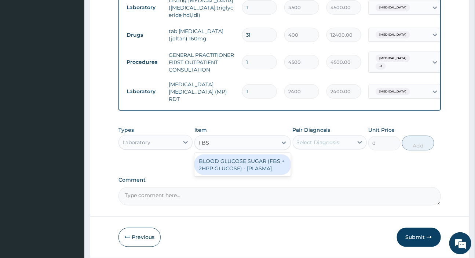
click at [241, 165] on div "BLOOD GLUCOSE SUGAR (FBS + 2HPP GLUCOSE) - [PLASMA]" at bounding box center [242, 164] width 96 height 21
type input "4500"
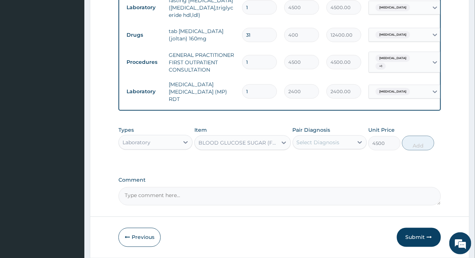
click at [323, 143] on div "Select Diagnosis" at bounding box center [318, 142] width 43 height 7
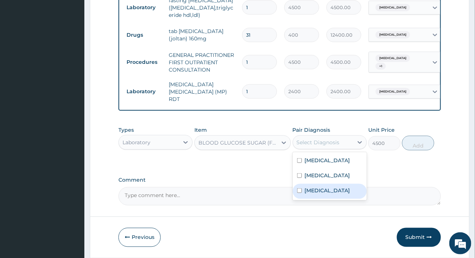
click at [316, 194] on label "Falciparum malaria" at bounding box center [327, 190] width 45 height 7
checkbox input "true"
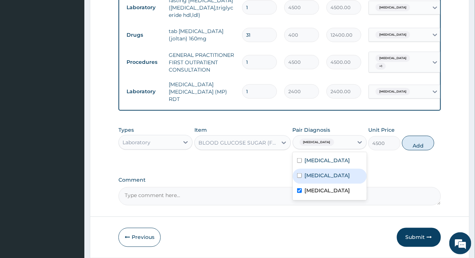
click at [319, 179] on label "Essential hypertension" at bounding box center [327, 175] width 45 height 7
checkbox input "true"
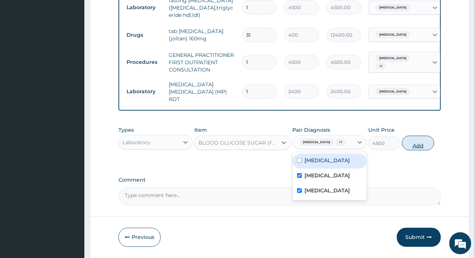
click at [417, 149] on button "Add" at bounding box center [418, 143] width 32 height 15
type input "0"
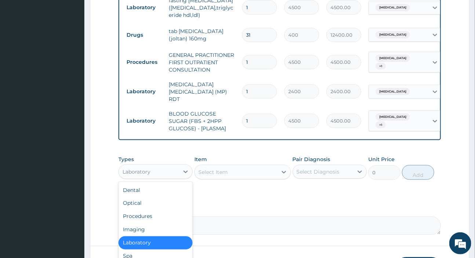
click at [151, 171] on div "Laboratory" at bounding box center [149, 172] width 60 height 12
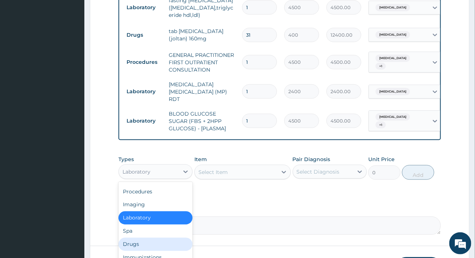
click at [146, 243] on div "Drugs" at bounding box center [155, 244] width 74 height 13
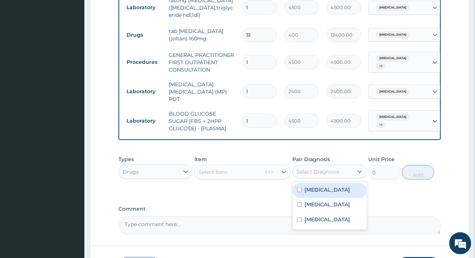
click at [316, 172] on div "Select Diagnosis" at bounding box center [318, 171] width 43 height 7
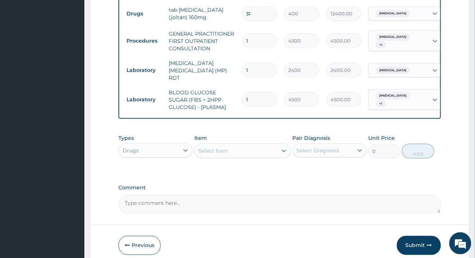
scroll to position [358, 0]
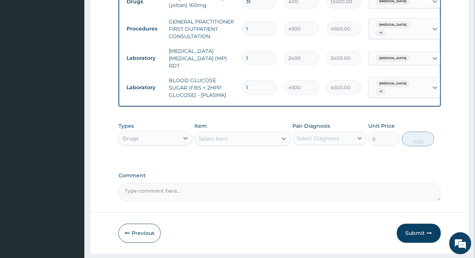
click at [233, 139] on div "Select Item" at bounding box center [236, 139] width 83 height 12
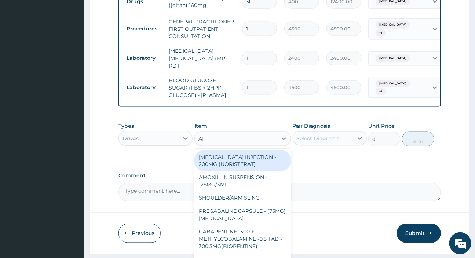
type input "ART"
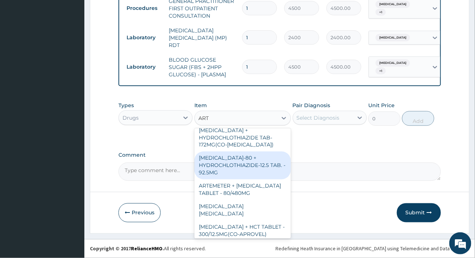
scroll to position [233, 0]
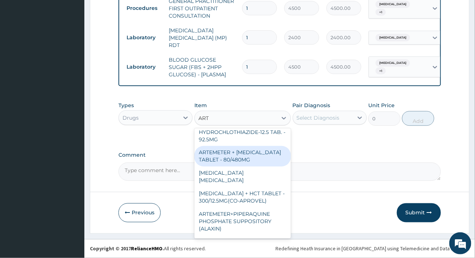
click at [226, 166] on div "ARTEMETER + LUMEFANTRINE TABLET - 80/480MG" at bounding box center [242, 156] width 96 height 21
type input "416"
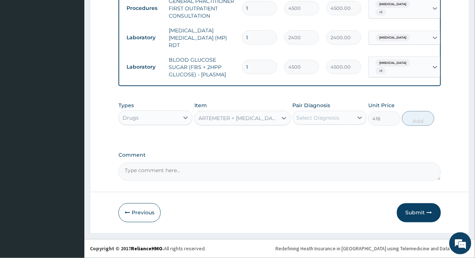
click at [309, 115] on div "Select Diagnosis" at bounding box center [318, 117] width 43 height 7
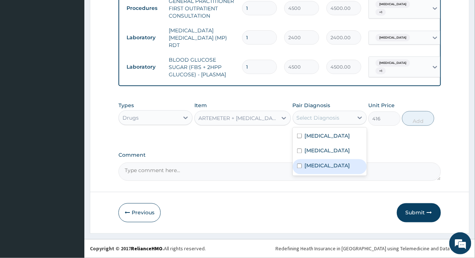
click at [315, 169] on label "Falciparum malaria" at bounding box center [327, 165] width 45 height 7
checkbox input "true"
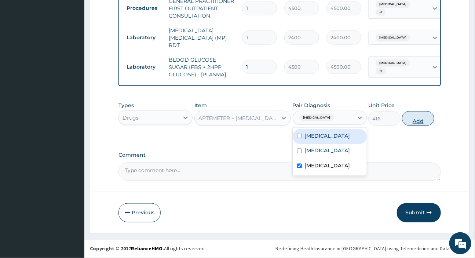
click at [425, 116] on button "Add" at bounding box center [418, 118] width 32 height 15
type input "0"
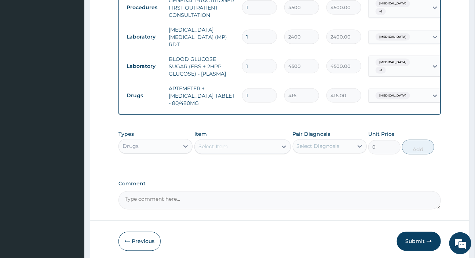
drag, startPoint x: 267, startPoint y: 92, endPoint x: 232, endPoint y: 92, distance: 34.8
click at [232, 92] on tr "Drugs ARTEMETER + LUMEFANTRINE TABLET - 80/480MG 1 416 416.00 Falciparum malari…" at bounding box center [302, 95] width 359 height 29
type input "6"
type input "2496.00"
type input "6"
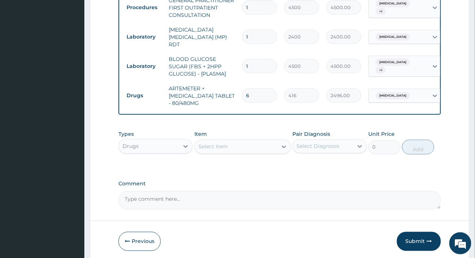
click at [211, 147] on div "Select Item" at bounding box center [212, 146] width 29 height 7
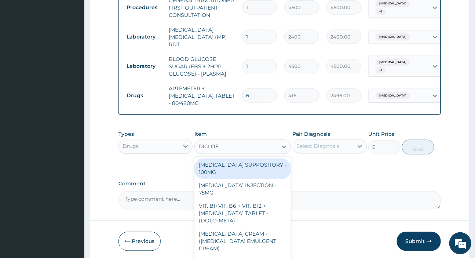
type input "DICLOFE"
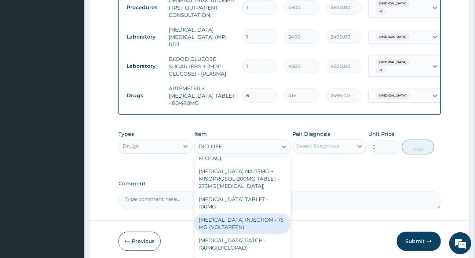
scroll to position [189, 0]
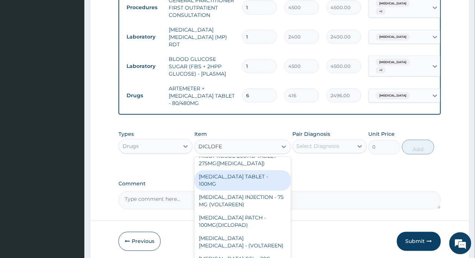
click at [241, 180] on div "DICLOFENAC TABLET - 100MG" at bounding box center [242, 180] width 96 height 21
type input "128"
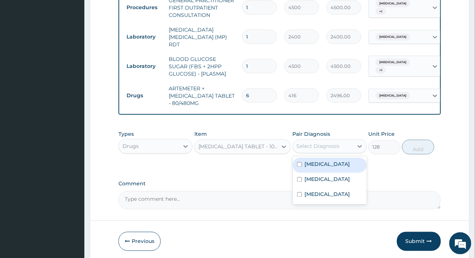
click at [321, 144] on div "Select Diagnosis" at bounding box center [318, 146] width 43 height 7
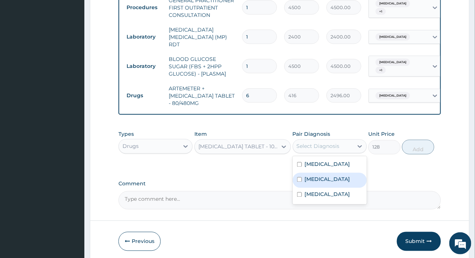
click at [317, 183] on label "Essential hypertension" at bounding box center [327, 179] width 45 height 7
checkbox input "true"
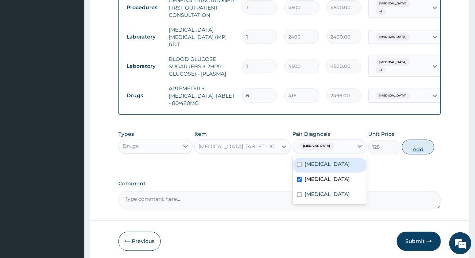
click at [410, 148] on button "Add" at bounding box center [418, 147] width 32 height 15
type input "0"
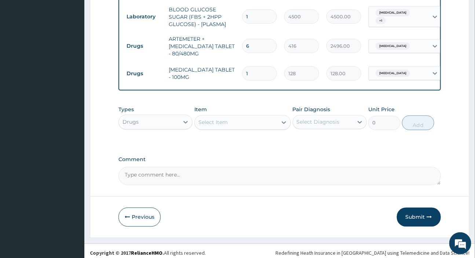
scroll to position [434, 0]
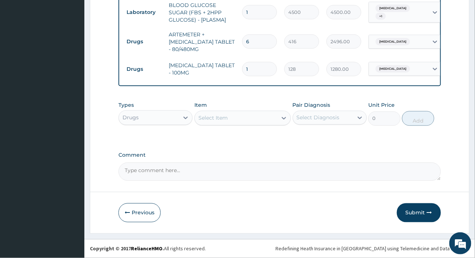
type input "10"
type input "1280.00"
type input "10"
click at [220, 114] on div "Select Item" at bounding box center [212, 117] width 29 height 7
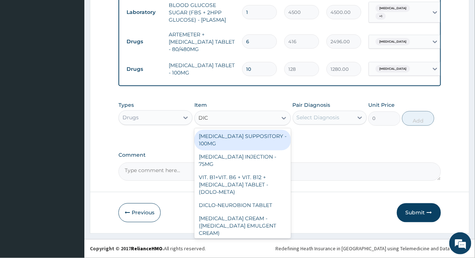
type input "DICL"
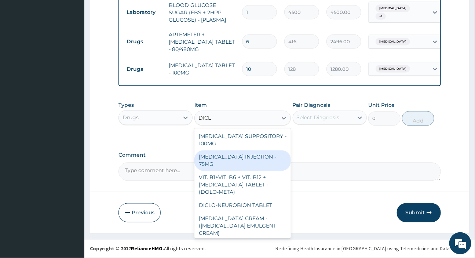
click at [231, 153] on div "DICLOFENAC INJECTION - 75MG" at bounding box center [242, 160] width 96 height 21
type input "480"
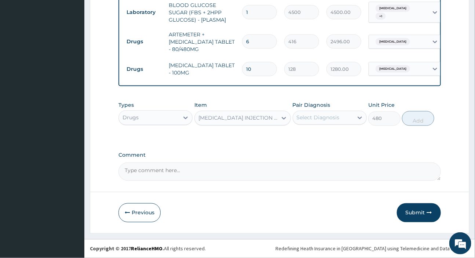
click at [317, 115] on div "Select Diagnosis" at bounding box center [318, 117] width 43 height 7
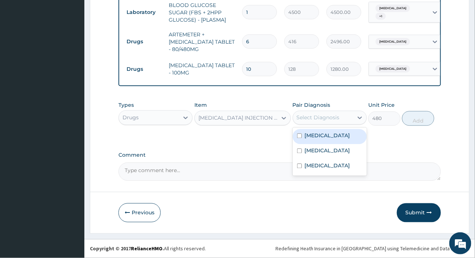
click at [319, 134] on label "Hypercholesterolemia" at bounding box center [327, 135] width 45 height 7
checkbox input "true"
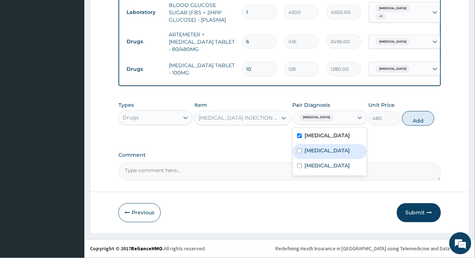
click at [318, 151] on label "Essential hypertension" at bounding box center [327, 150] width 45 height 7
checkbox input "true"
click at [322, 139] on label "Hypercholesterolemia" at bounding box center [327, 135] width 45 height 7
checkbox input "false"
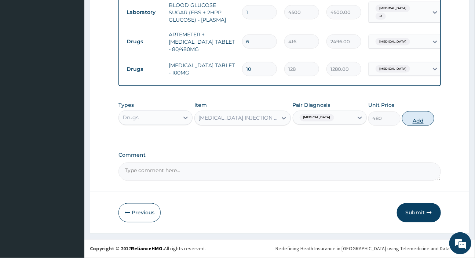
click at [419, 117] on button "Add" at bounding box center [418, 118] width 32 height 15
type input "0"
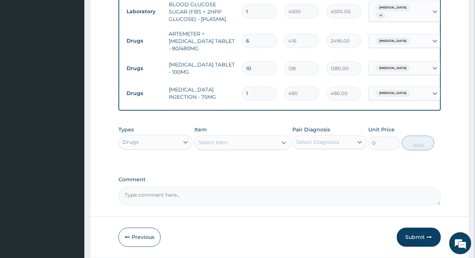
scroll to position [460, 0]
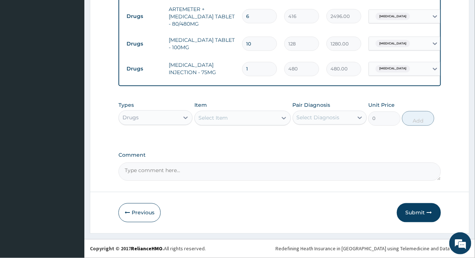
click at [219, 117] on div "Select Item" at bounding box center [212, 117] width 29 height 7
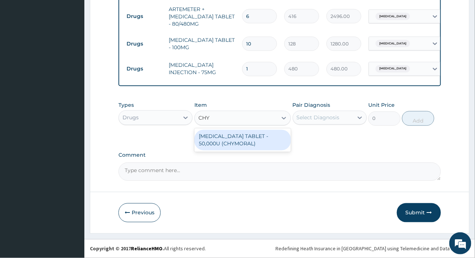
type input "CHYM"
click at [217, 142] on div "CHYMOTRYPSIN TABLET - 50,000U (CHYMORAL)" at bounding box center [242, 140] width 96 height 21
type input "128"
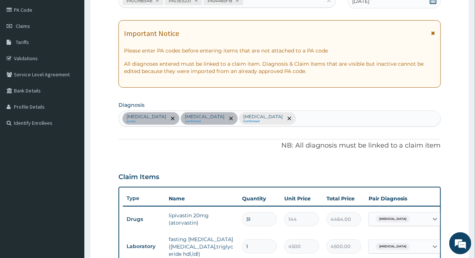
scroll to position [127, 0]
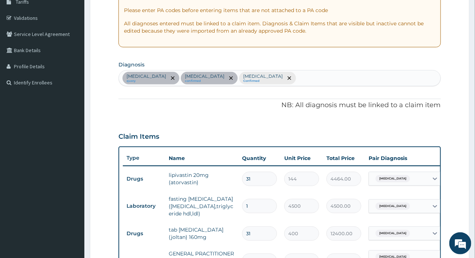
click at [341, 78] on div "Hypercholesterolemia query Essential hypertension confirmed Falciparum malaria …" at bounding box center [279, 77] width 321 height 15
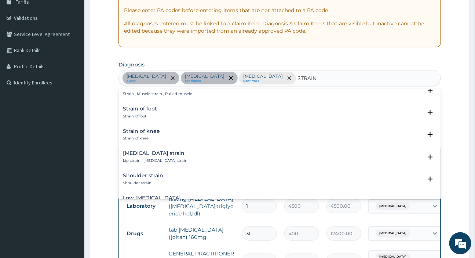
scroll to position [133, 0]
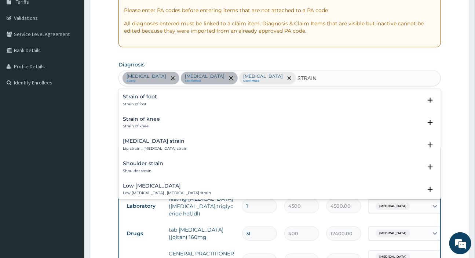
type input "STRAIN"
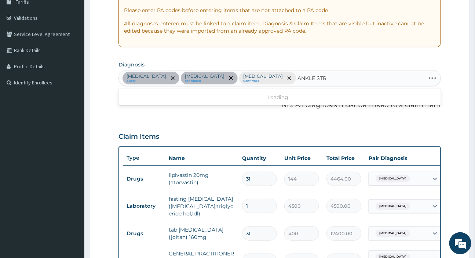
type input "ANKLE STRA"
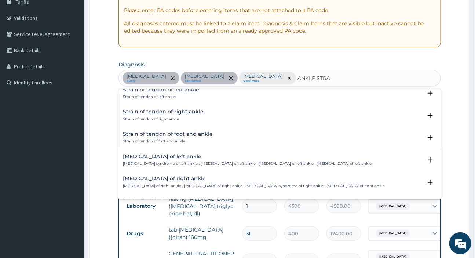
scroll to position [0, 0]
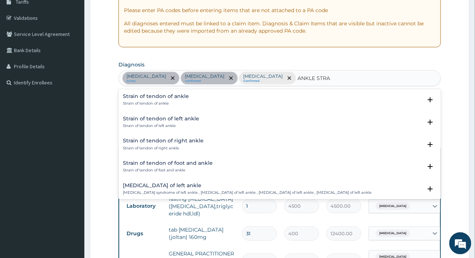
click at [158, 97] on h4 "Strain of tendon of ankle" at bounding box center [156, 97] width 66 height 6
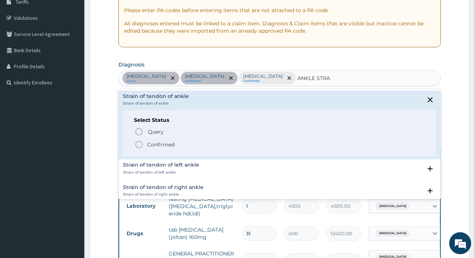
click at [151, 145] on p "Confirmed" at bounding box center [161, 144] width 28 height 7
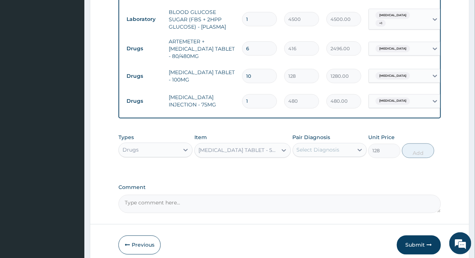
scroll to position [460, 0]
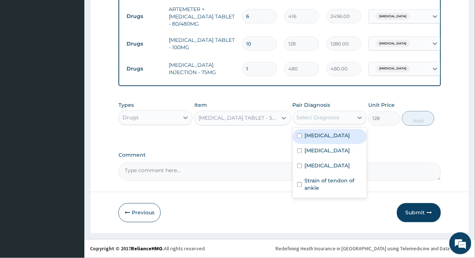
click at [310, 114] on div "Select Diagnosis" at bounding box center [318, 117] width 43 height 7
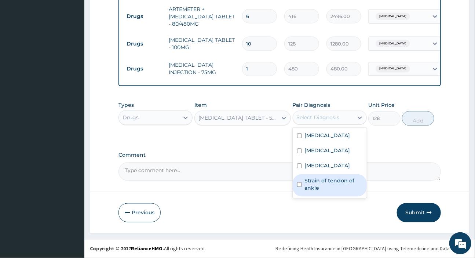
click at [316, 192] on label "Strain of tendon of ankle" at bounding box center [334, 184] width 58 height 15
checkbox input "true"
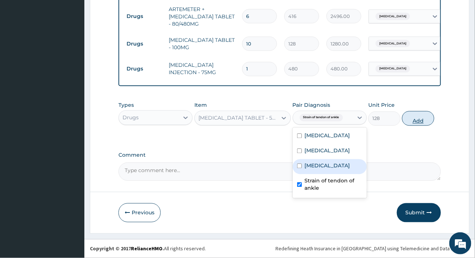
click at [420, 119] on button "Add" at bounding box center [418, 118] width 32 height 15
type input "0"
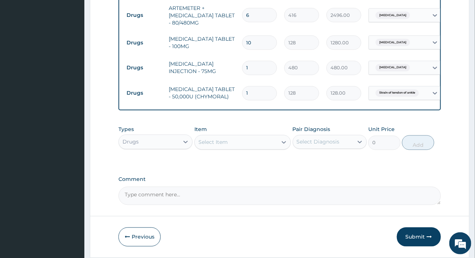
click at [213, 145] on div "Select Item" at bounding box center [212, 142] width 29 height 7
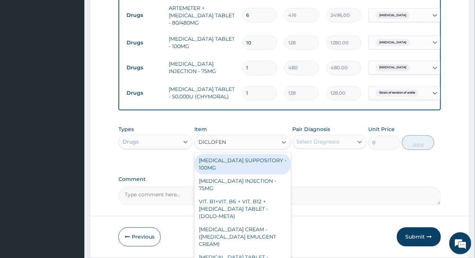
type input "DICLOFENA"
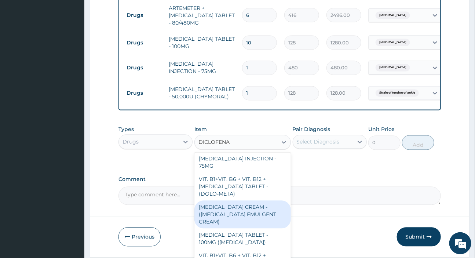
scroll to position [0, 0]
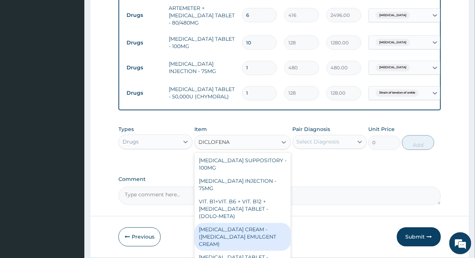
click at [228, 240] on div "DICLOFENAC CREAM - (VOLTAREN EMULGENT CREAM)" at bounding box center [242, 237] width 96 height 28
type input "1600"
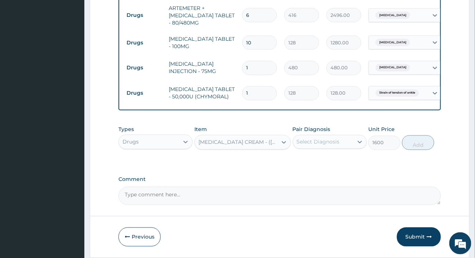
click at [330, 144] on div "Select Diagnosis" at bounding box center [318, 141] width 43 height 7
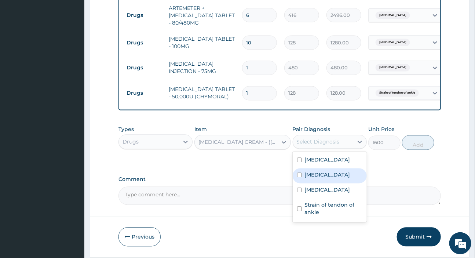
click at [324, 176] on label "Essential hypertension" at bounding box center [327, 174] width 45 height 7
checkbox input "true"
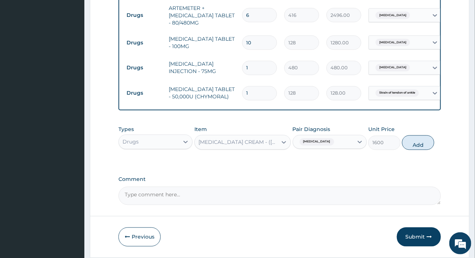
click at [246, 181] on label "Comment" at bounding box center [279, 179] width 322 height 6
click at [246, 187] on textarea "Comment" at bounding box center [279, 196] width 322 height 18
click at [349, 144] on div "Essential hypertension" at bounding box center [323, 142] width 60 height 12
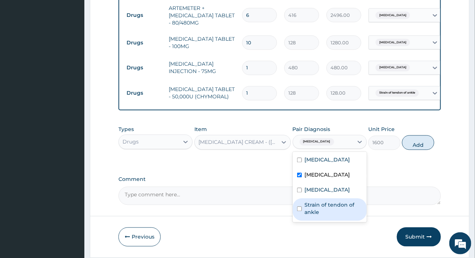
click at [310, 216] on label "Strain of tendon of ankle" at bounding box center [334, 208] width 58 height 15
checkbox input "true"
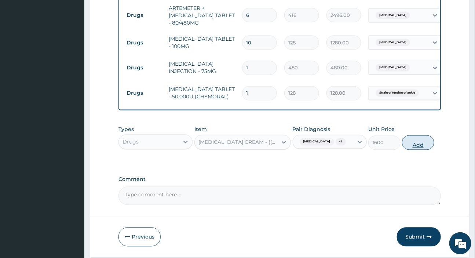
click at [413, 150] on button "Add" at bounding box center [418, 142] width 32 height 15
type input "0"
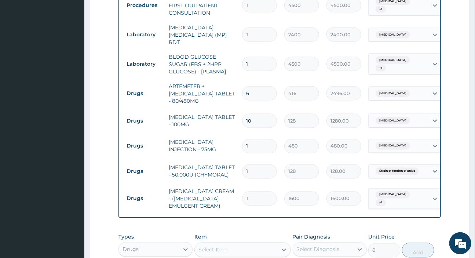
scroll to position [393, 0]
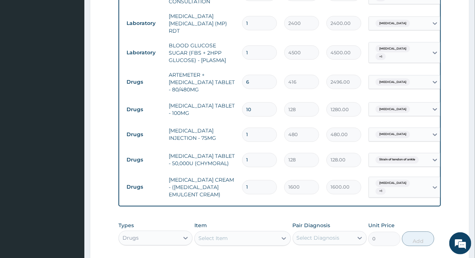
click at [257, 158] on input "1" at bounding box center [259, 160] width 35 height 14
type input "15"
type input "1920.00"
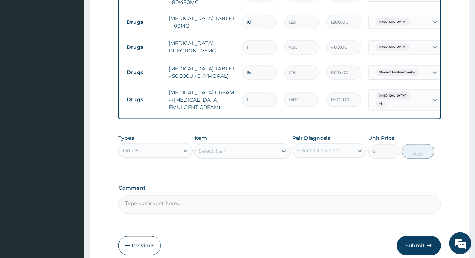
scroll to position [514, 0]
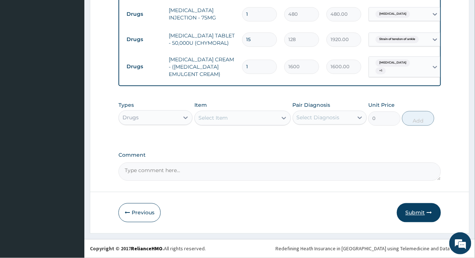
type input "15"
click at [409, 213] on button "Submit" at bounding box center [419, 212] width 44 height 19
